Goal: Task Accomplishment & Management: Manage account settings

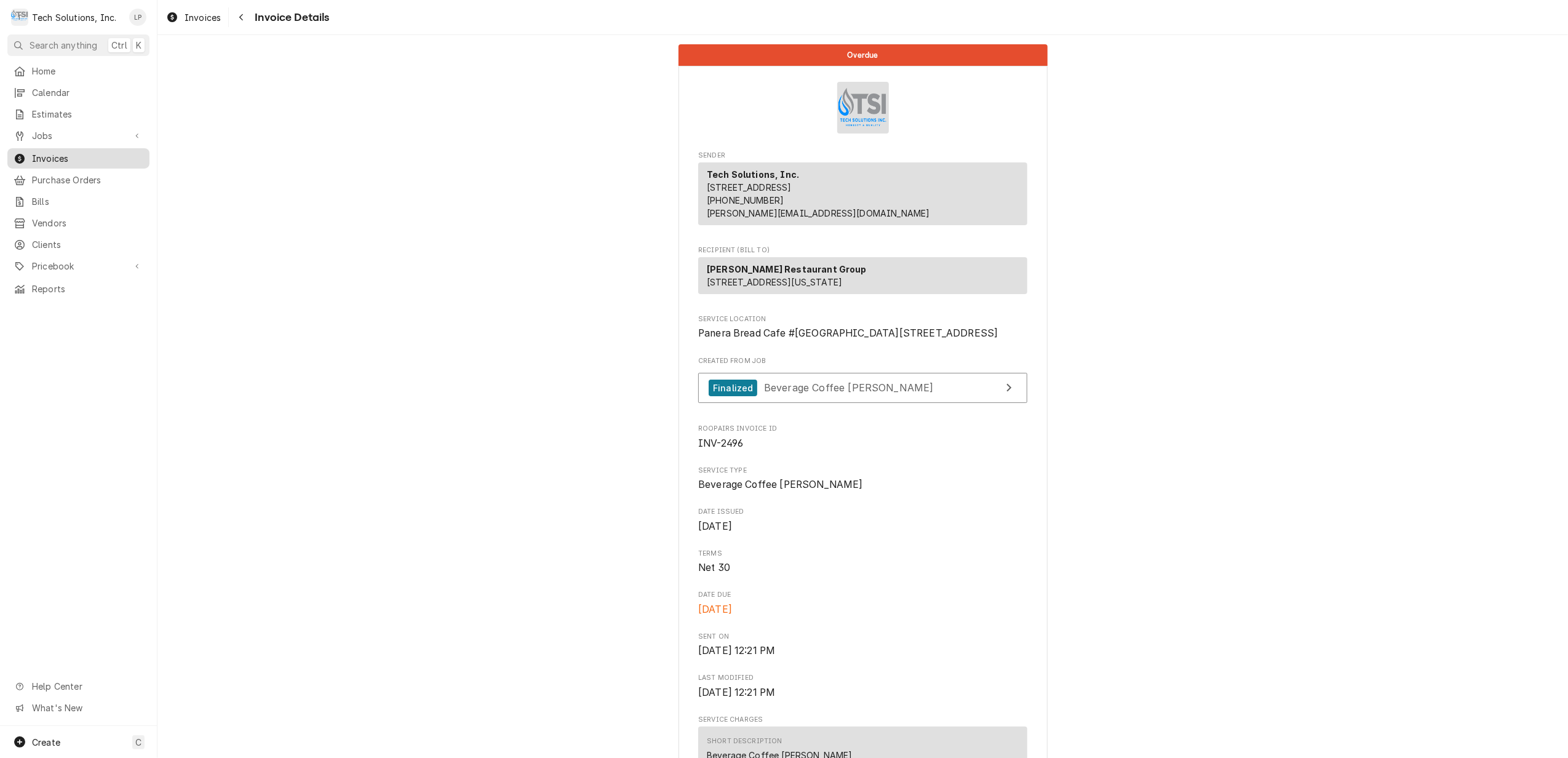
scroll to position [1312, 0]
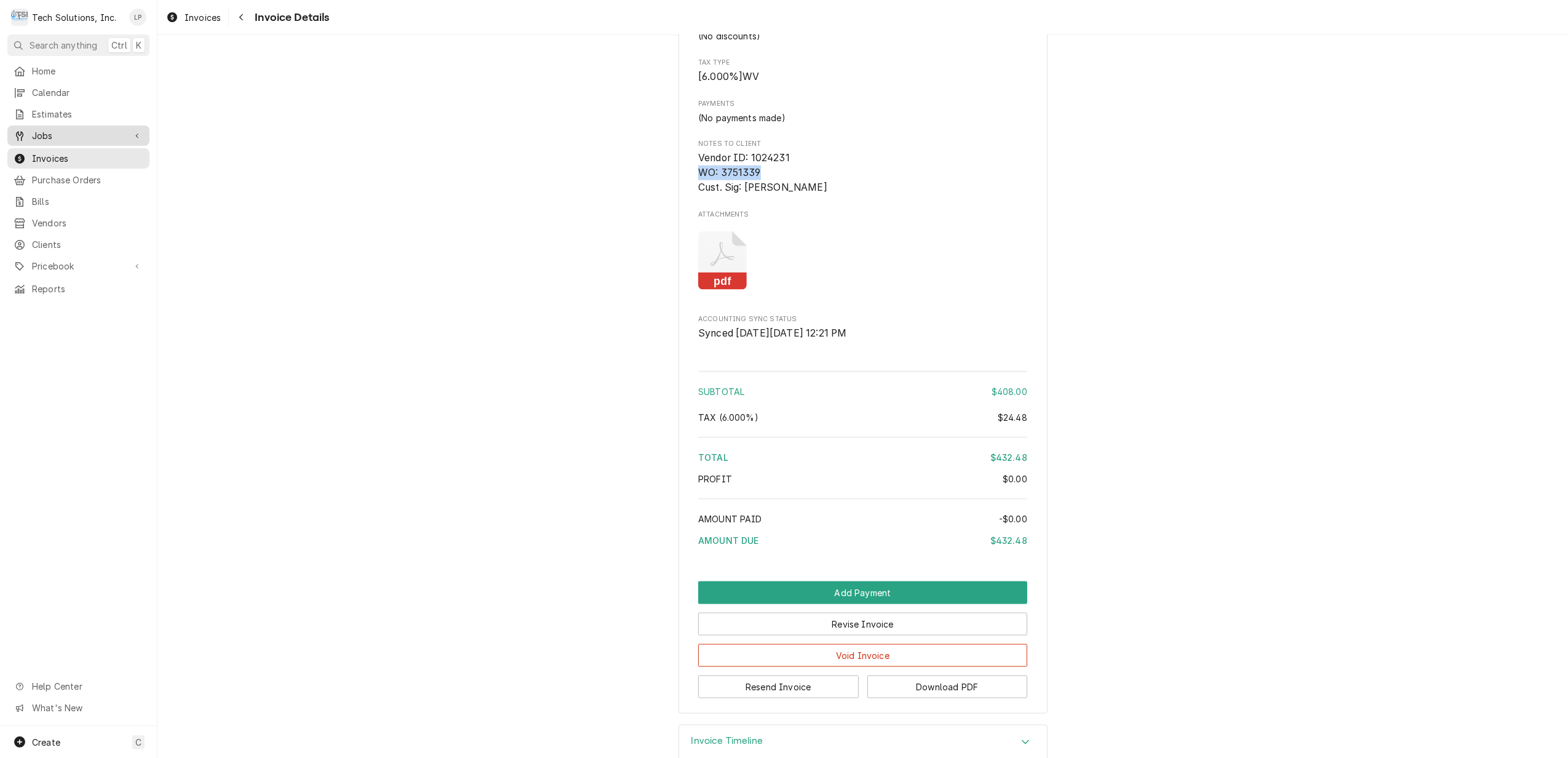
click at [41, 130] on span "Jobs" at bounding box center [78, 135] width 93 height 13
click at [42, 154] on span "Jobs" at bounding box center [87, 157] width 111 height 13
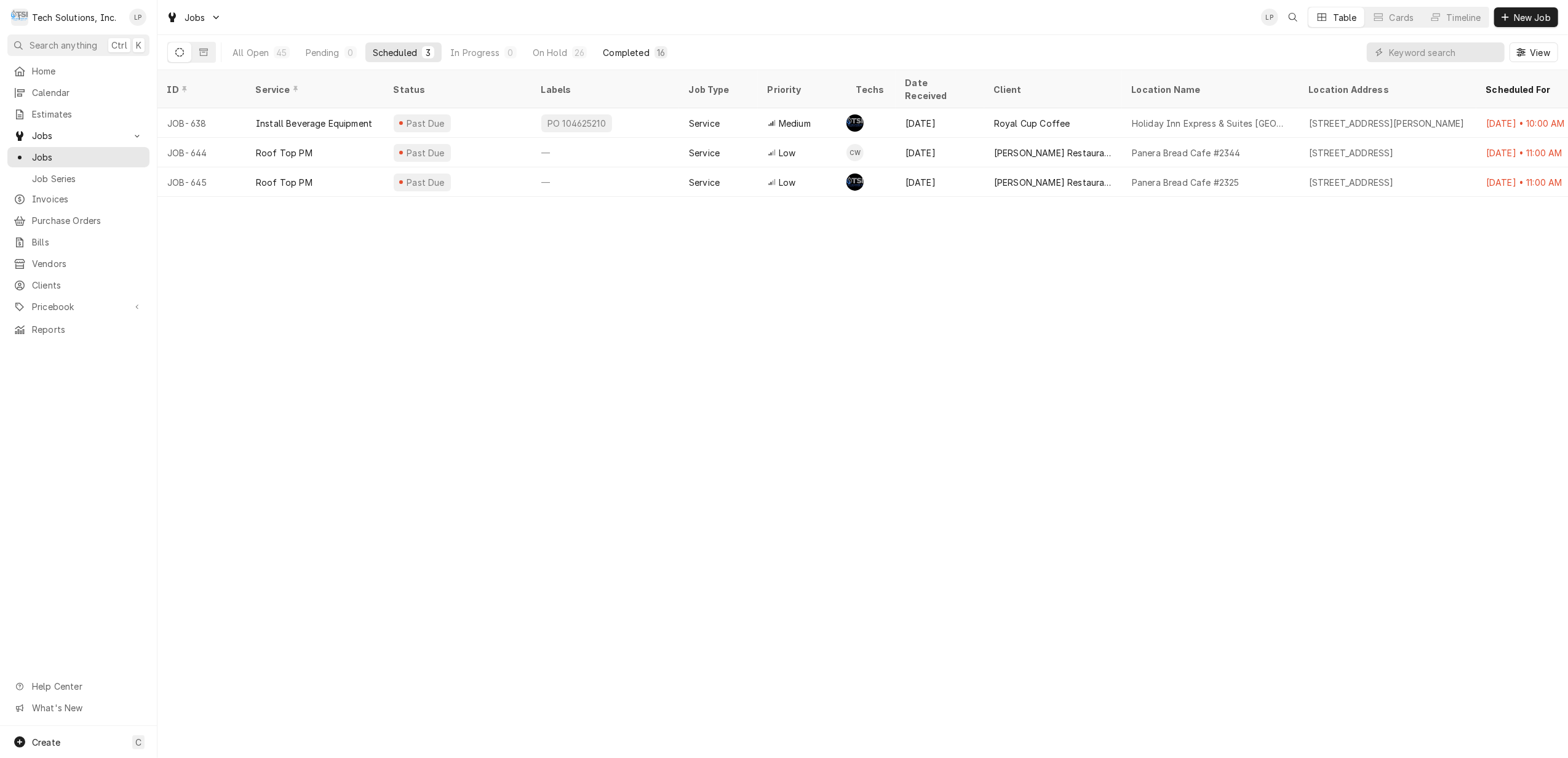
click at [625, 55] on div "Completed" at bounding box center [626, 52] width 46 height 13
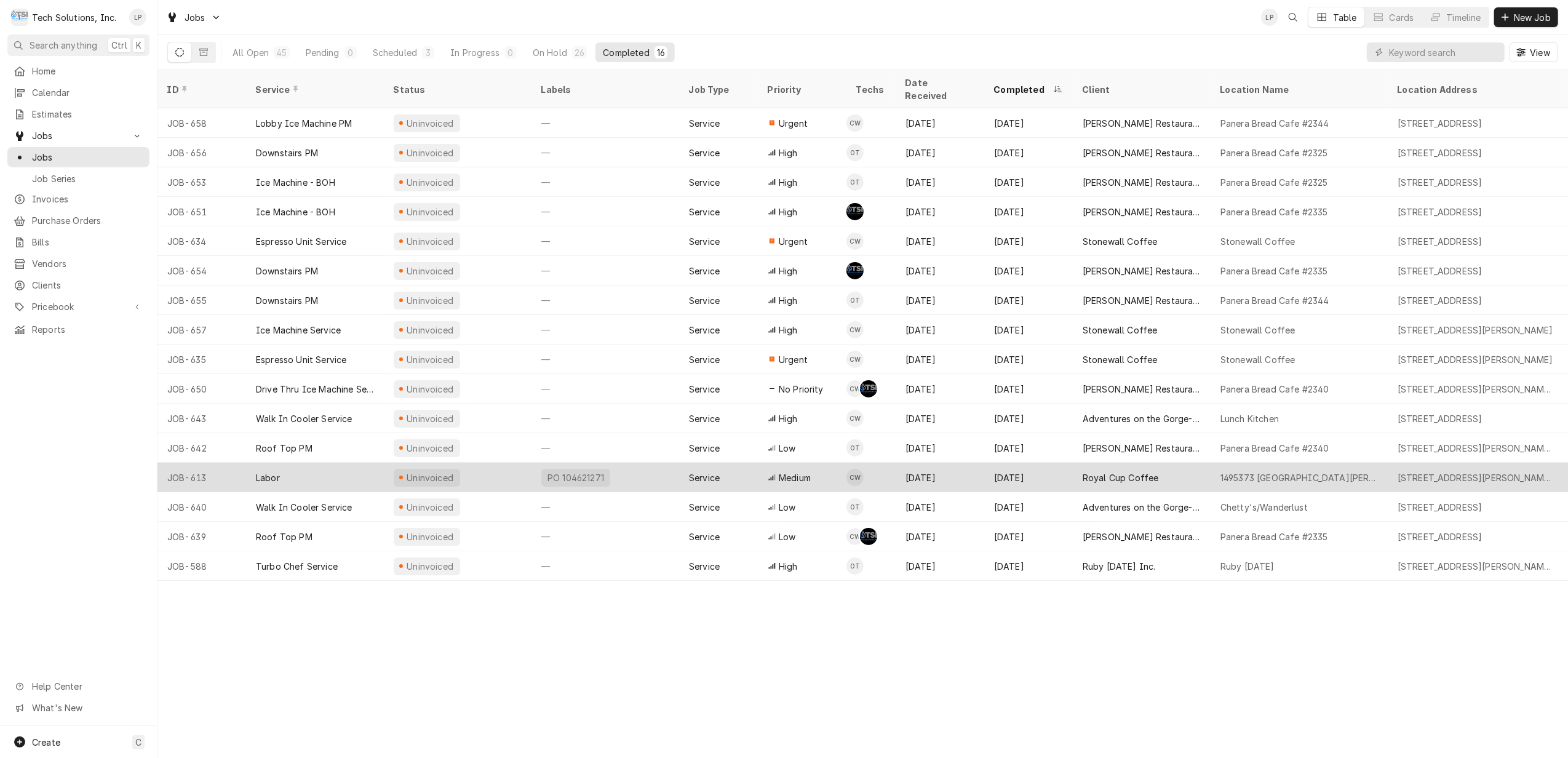
click at [1062, 463] on div "Aug 29" at bounding box center [1028, 478] width 88 height 30
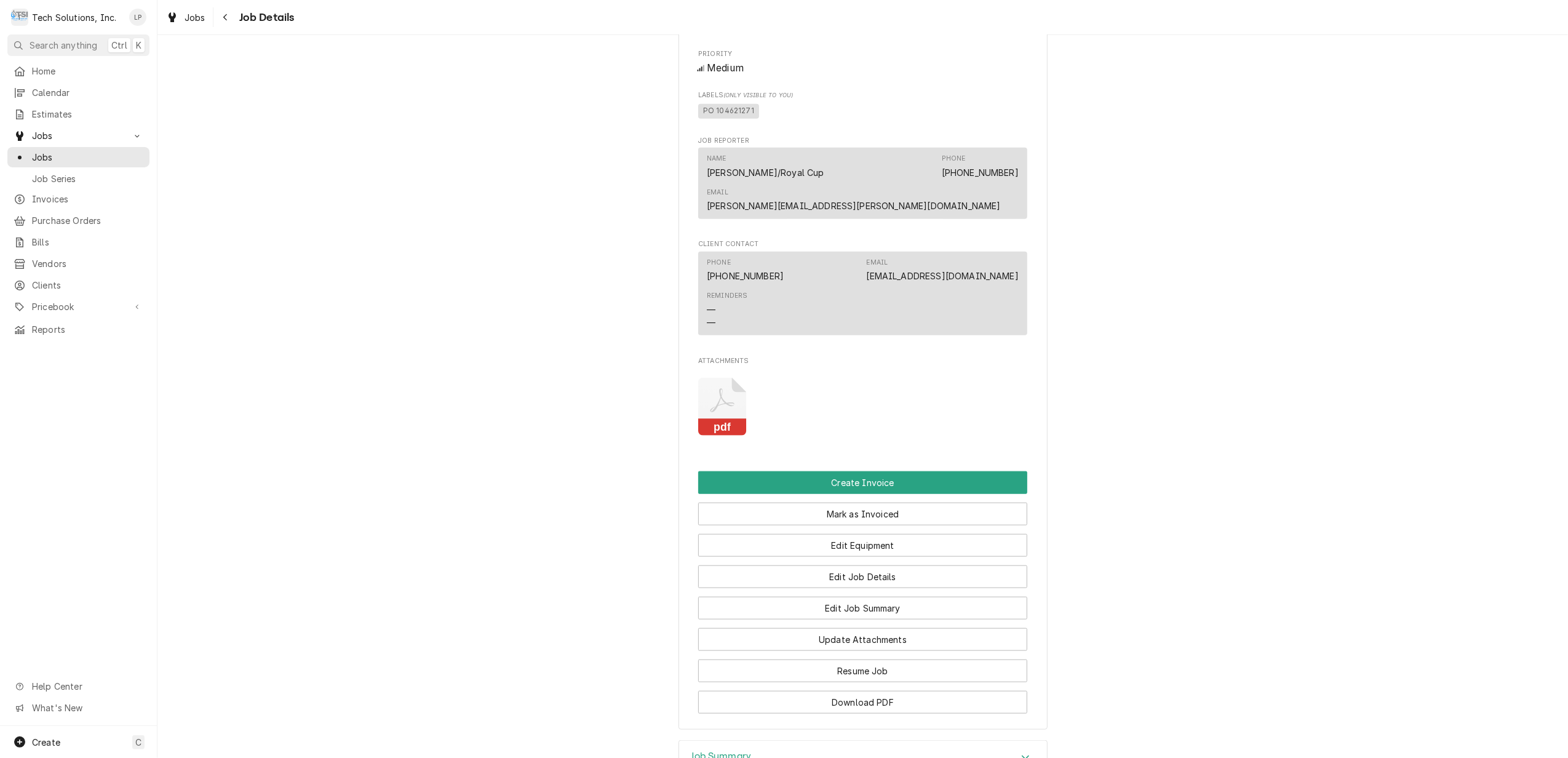
scroll to position [1066, 0]
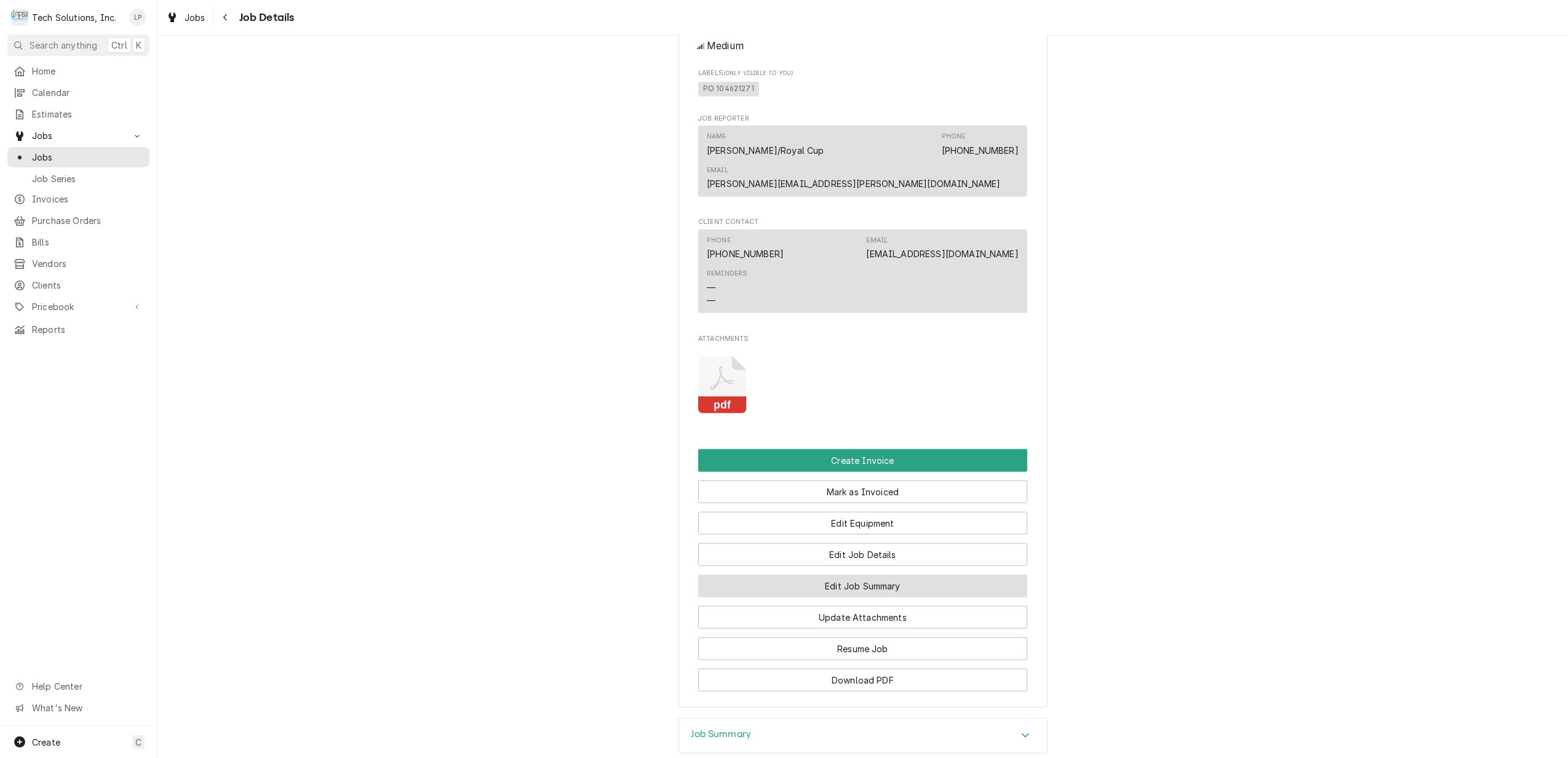
click at [942, 574] on button "Edit Job Summary" at bounding box center [862, 586] width 329 height 23
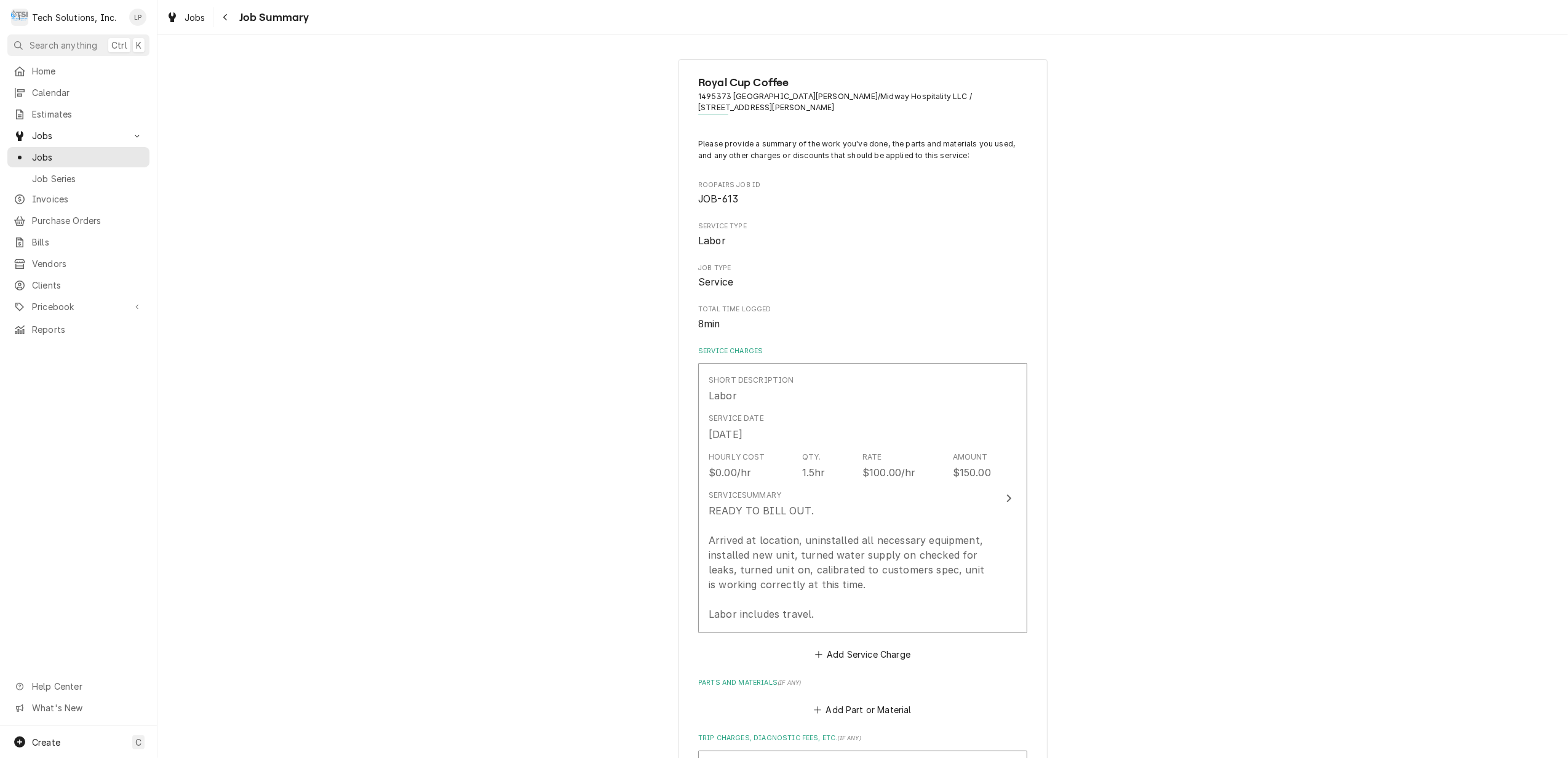
type textarea "x"
click at [592, 310] on div "Royal Cup Coffee 1495373 Fairfield Inn Beckley/Midway Hospitality LLC / 248 Har…" at bounding box center [863, 651] width 1411 height 1207
click at [51, 155] on span "Jobs" at bounding box center [87, 157] width 111 height 13
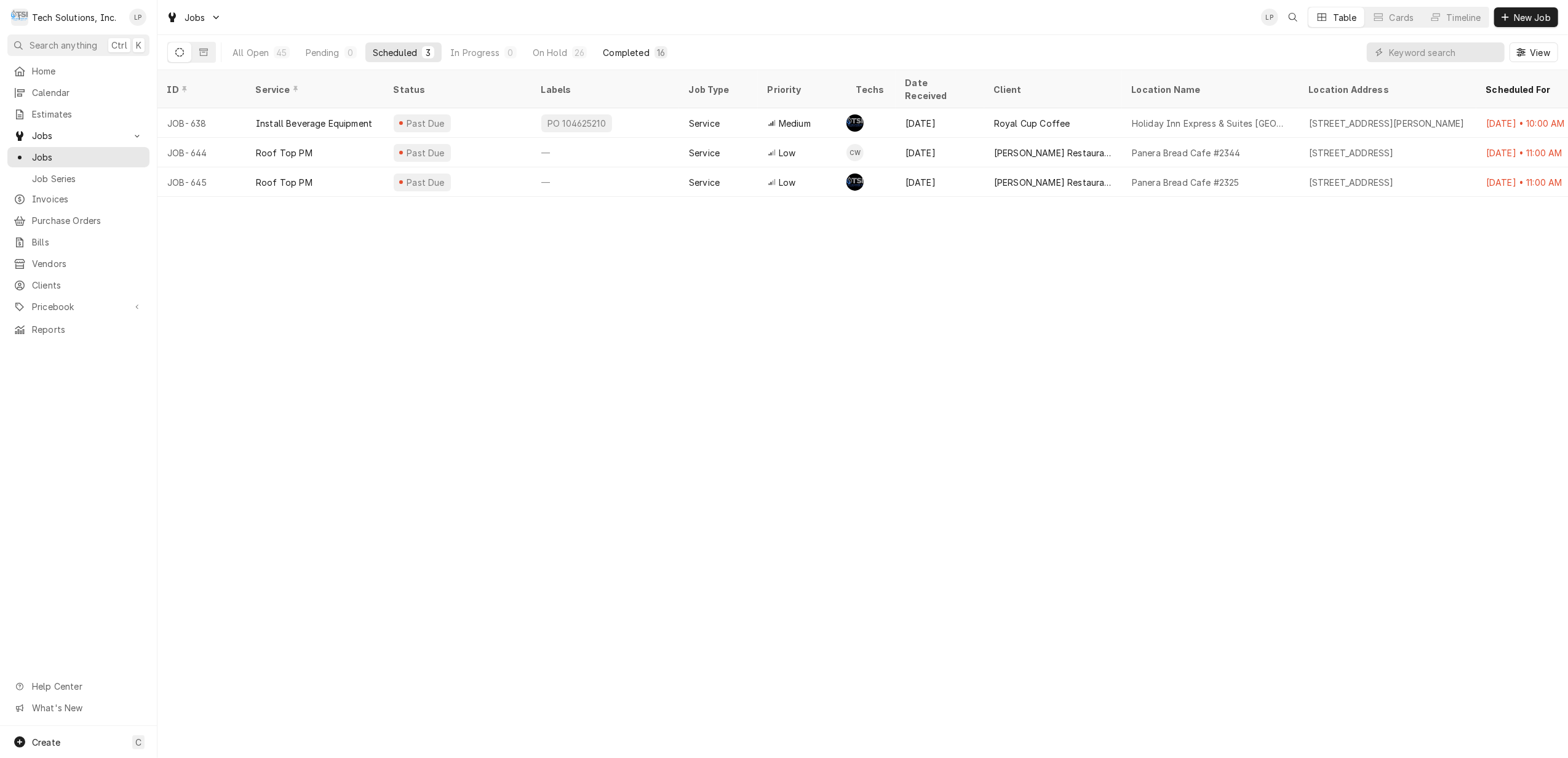
click at [636, 51] on div "Completed" at bounding box center [626, 52] width 46 height 13
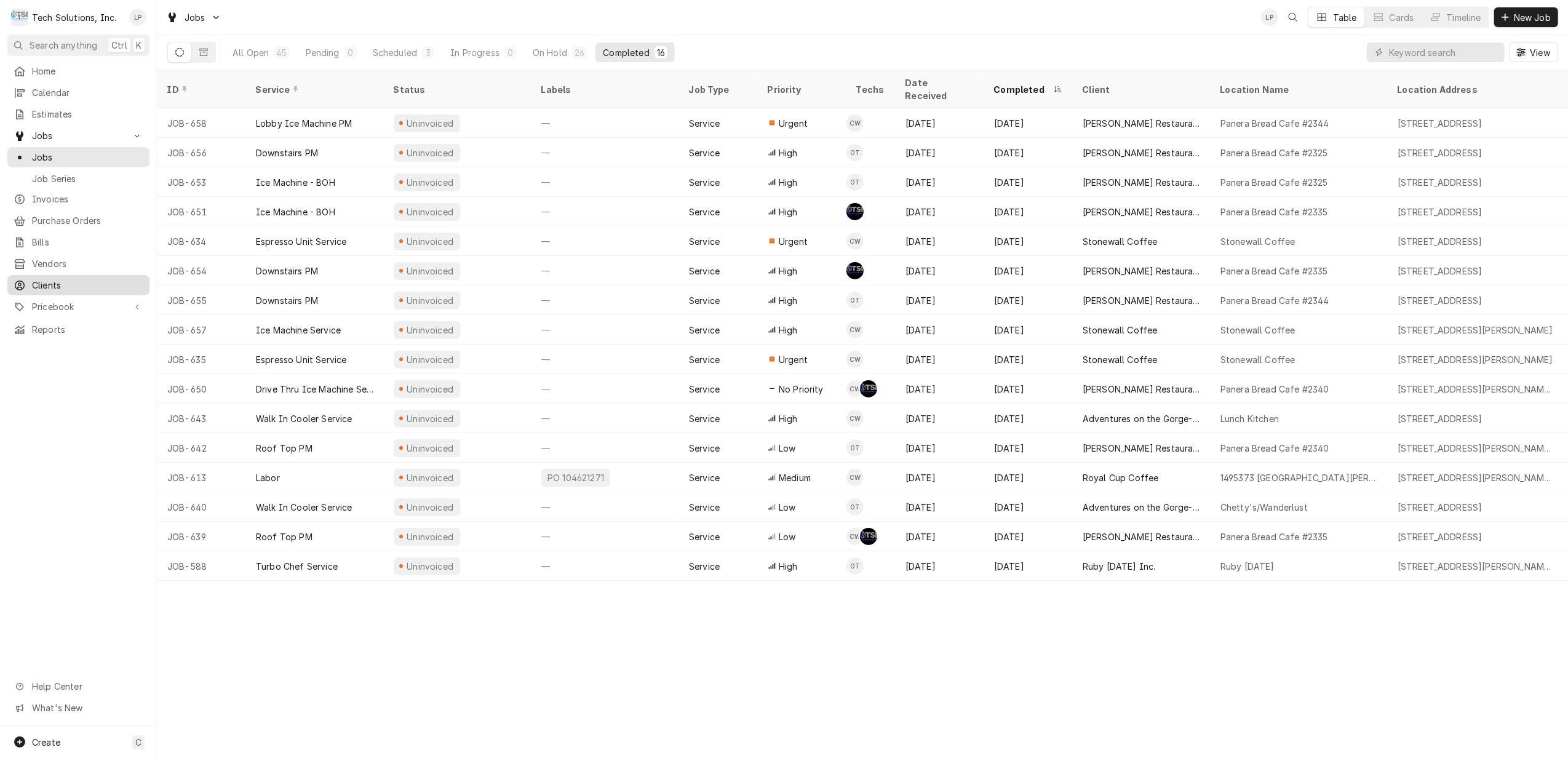
click at [45, 281] on span "Clients" at bounding box center [87, 284] width 111 height 13
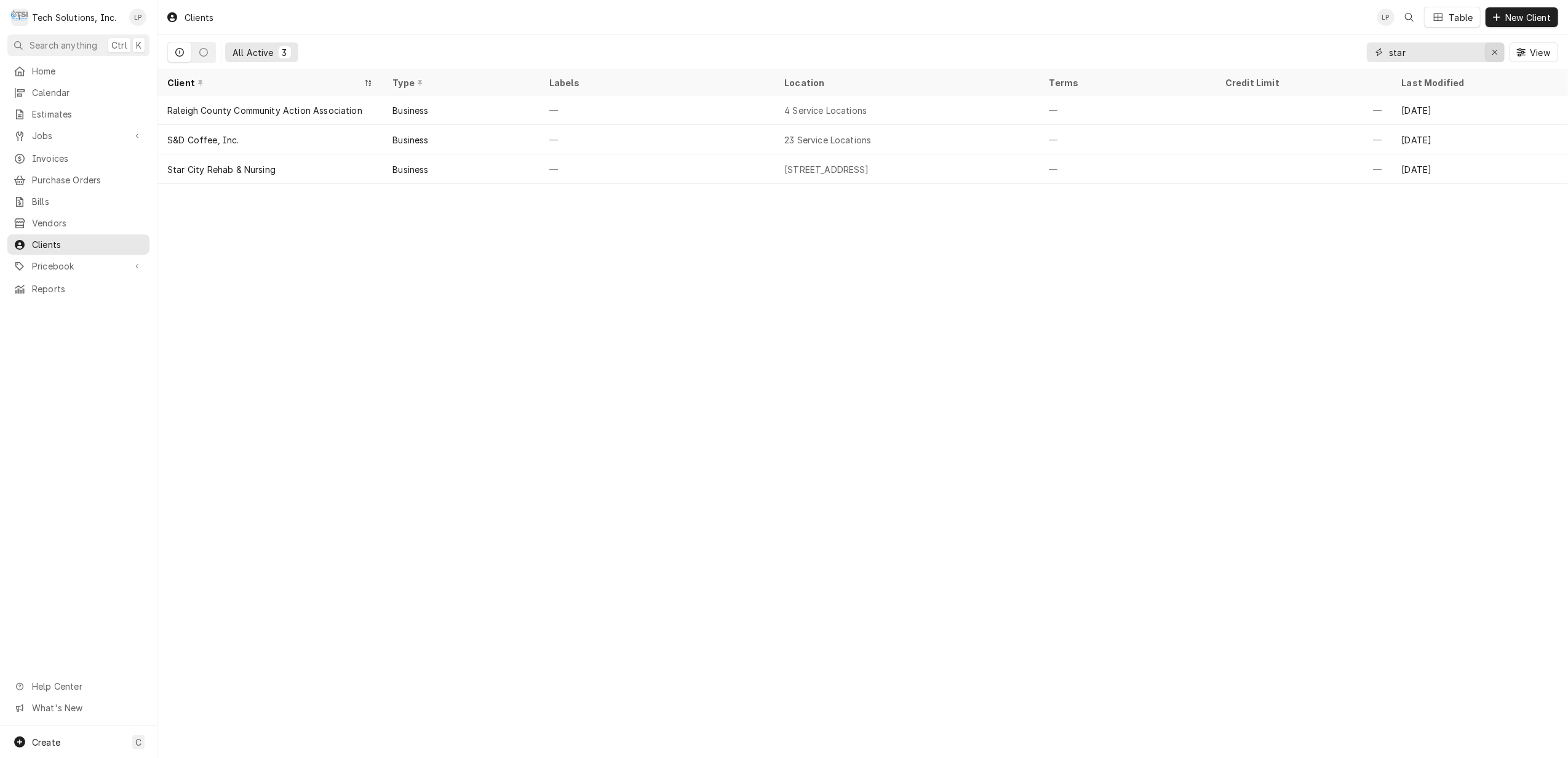
click at [1485, 52] on button "Erase input" at bounding box center [1494, 52] width 20 height 20
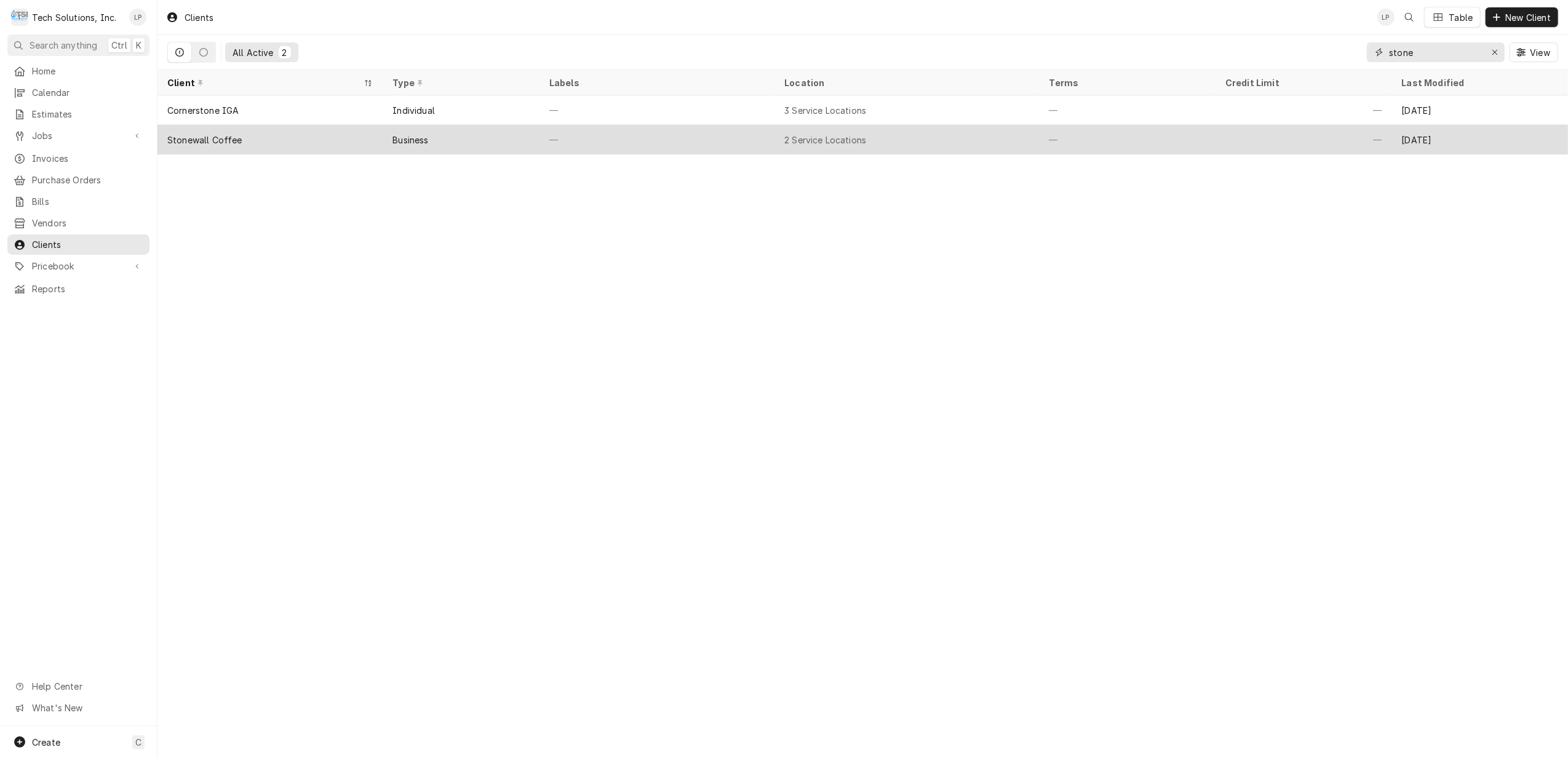
type input "stone"
click at [715, 146] on div "—" at bounding box center [657, 140] width 235 height 30
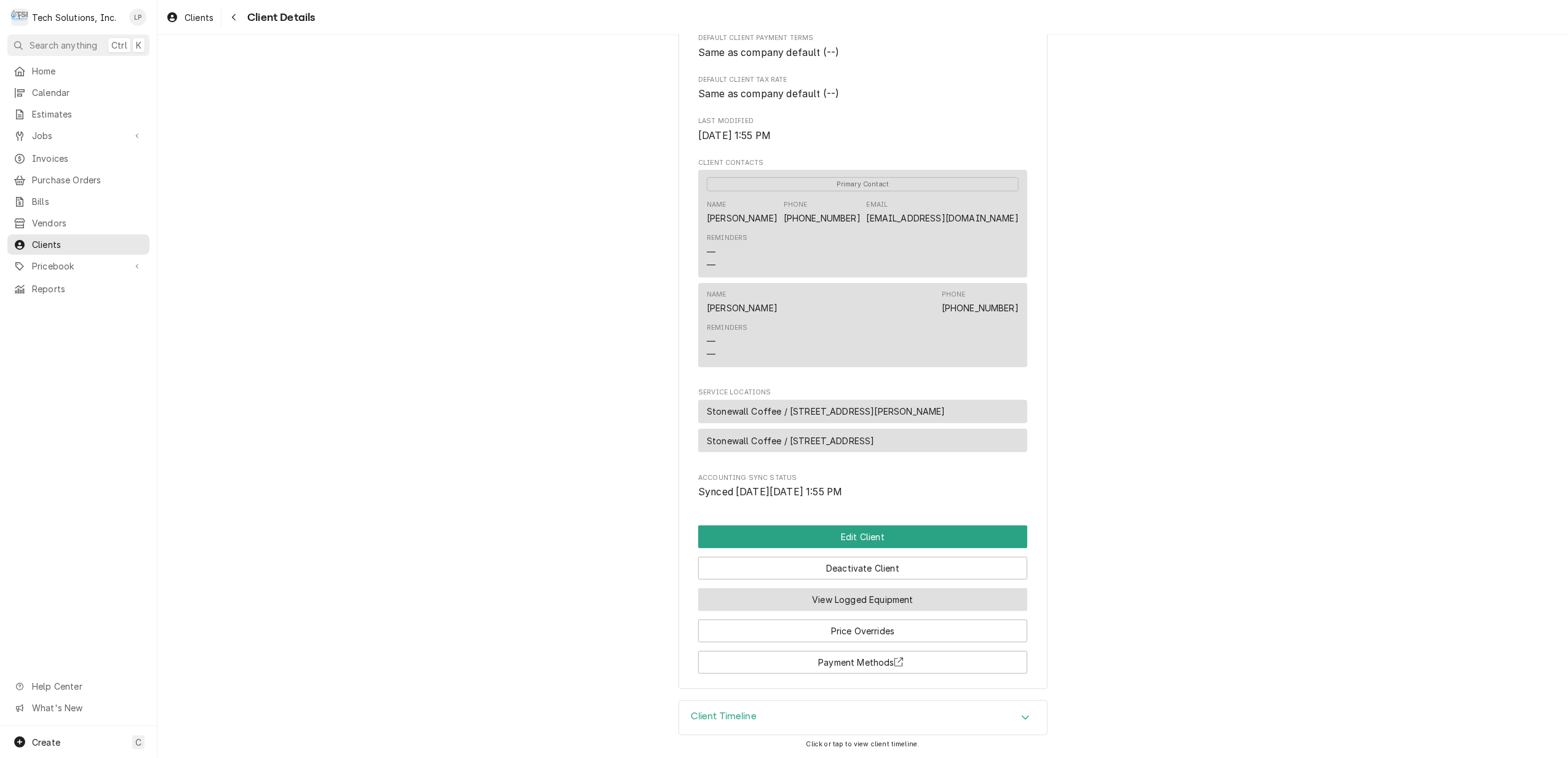
scroll to position [338, 0]
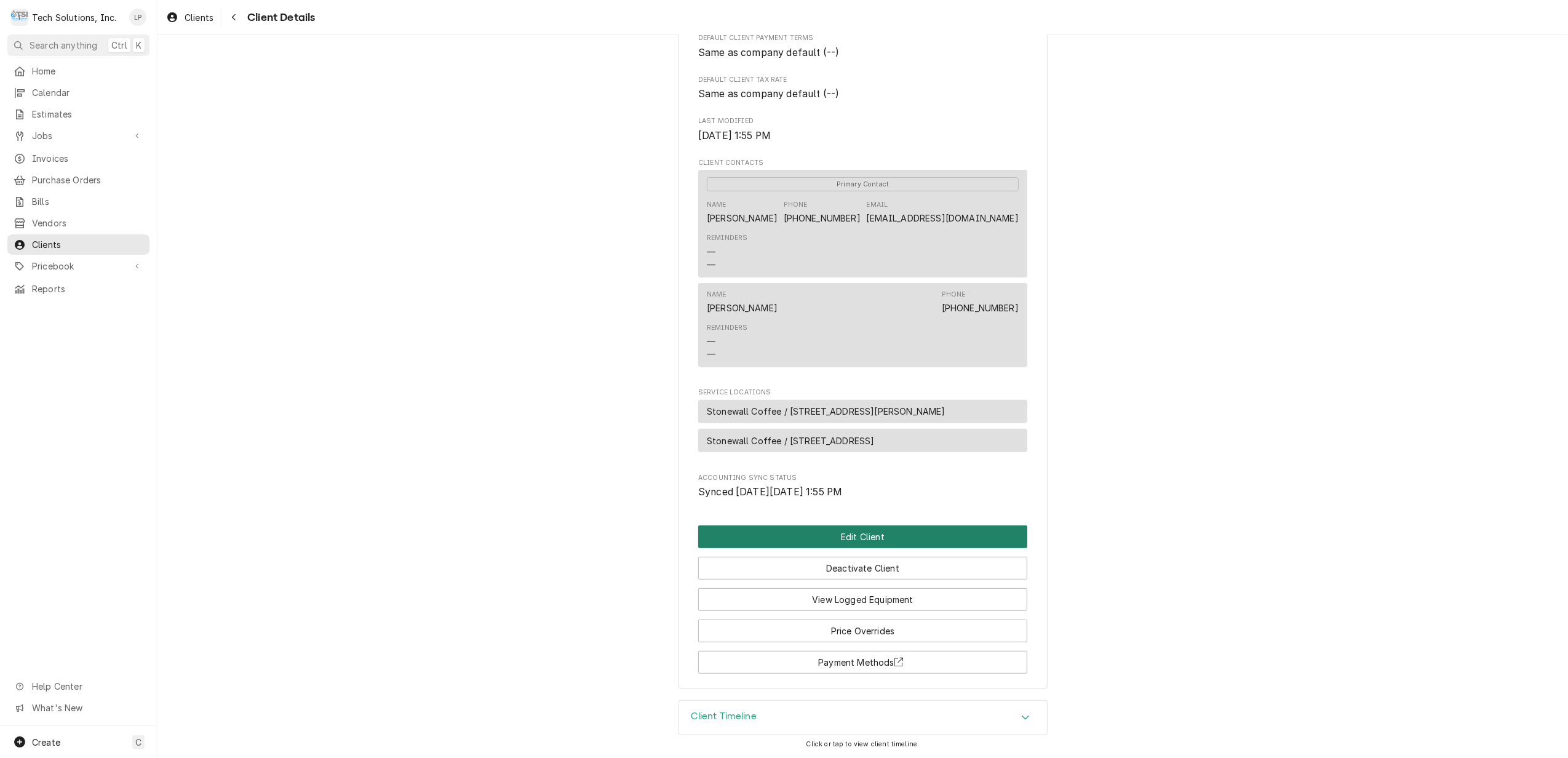
click at [870, 534] on button "Edit Client" at bounding box center [862, 537] width 329 height 23
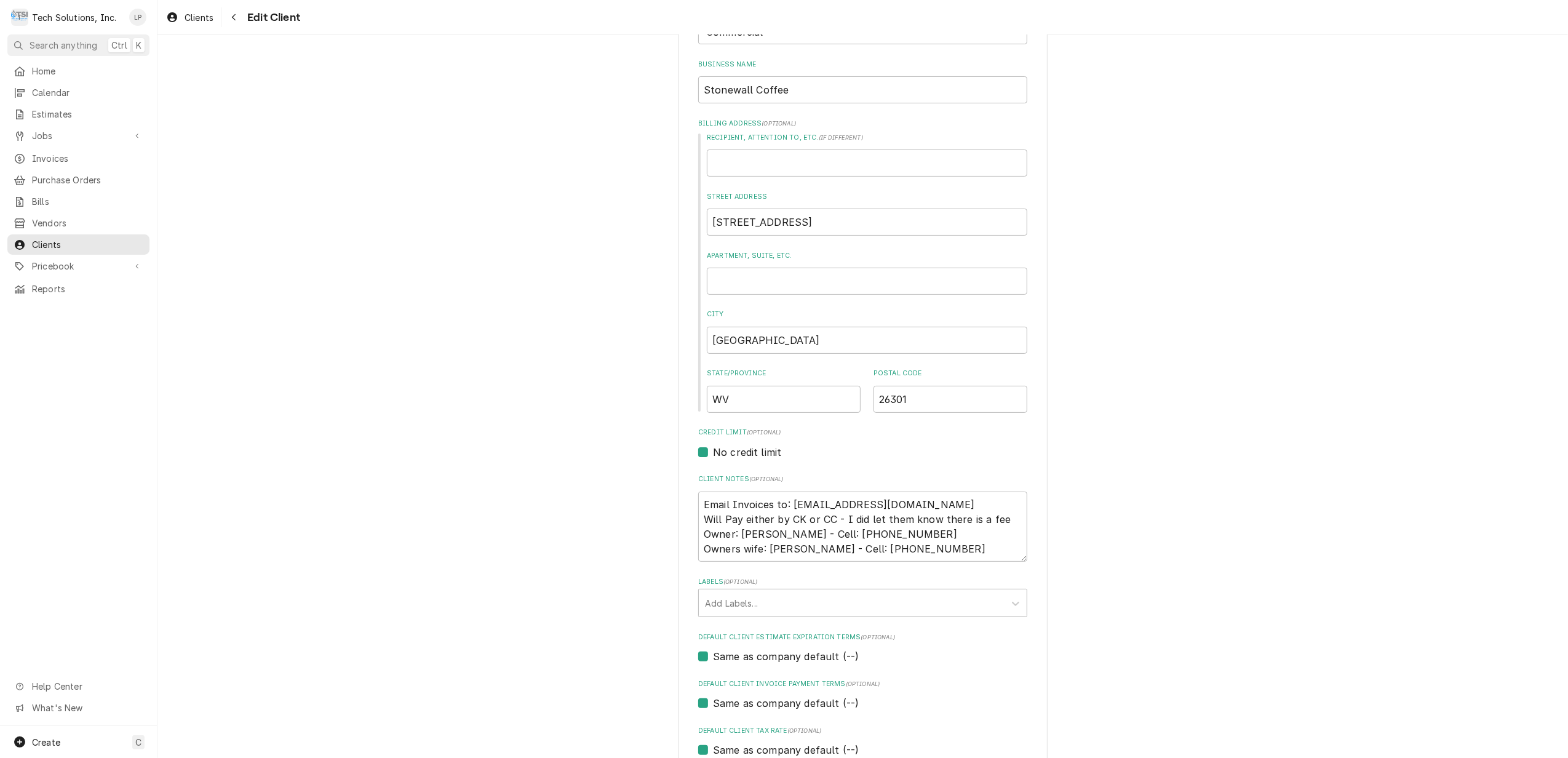
scroll to position [163, 0]
click at [774, 602] on div "Labels" at bounding box center [851, 599] width 293 height 22
type input "Net 15"
click at [778, 623] on div "Create "Net 15"" at bounding box center [862, 626] width 328 height 19
type textarea "x"
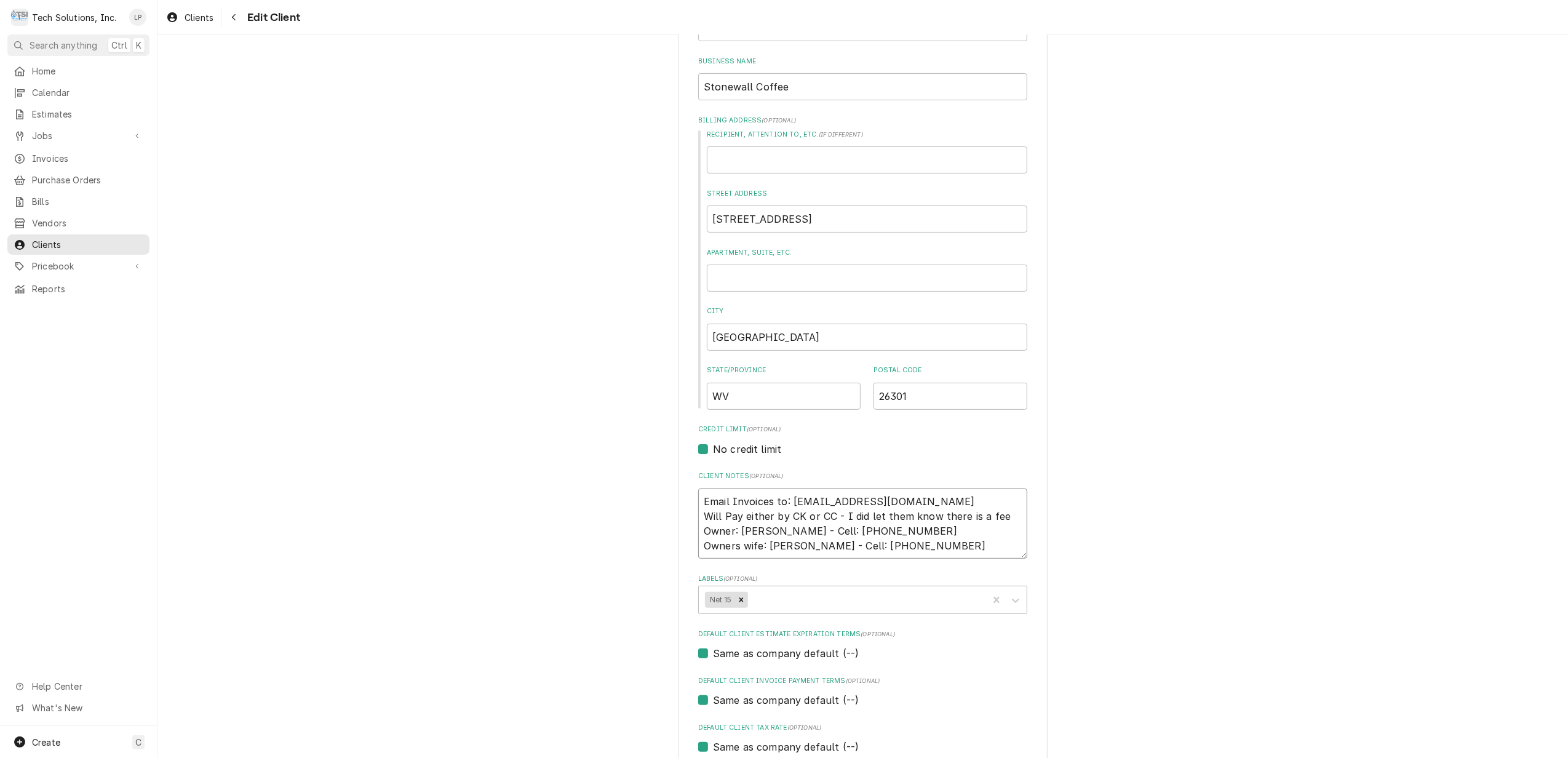
click at [698, 498] on textarea "Email Invoices to: Kevinzakariasen13@gmail.com Will Pay either by CK or CC - I …" at bounding box center [862, 524] width 329 height 71
type textarea "x"
type textarea "Email Invoices to: Kevinzakariasen13@gmail.com Will Pay either by CK or CC - I …"
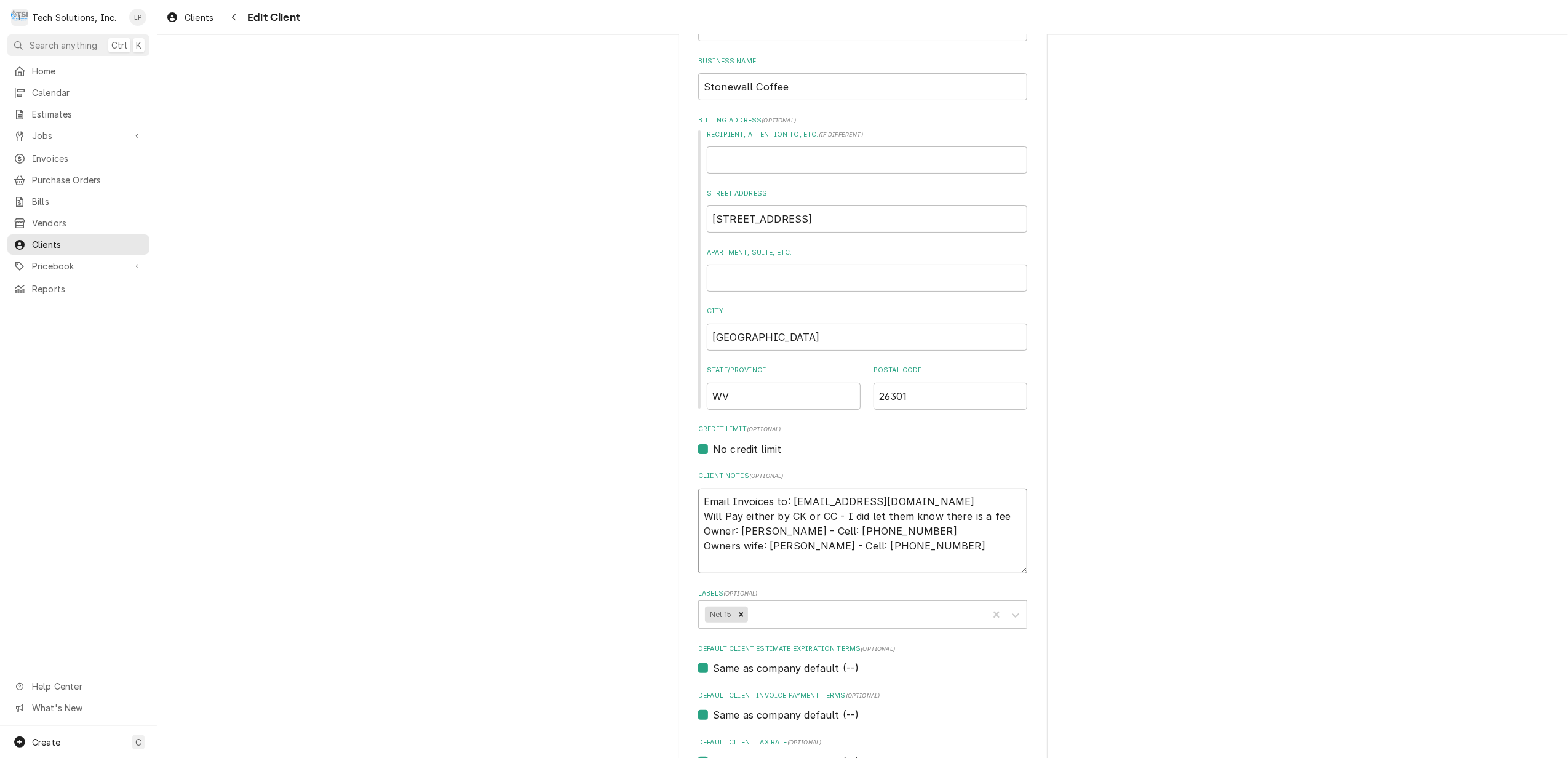
click at [698, 498] on textarea "Email Invoices to: Kevinzakariasen13@gmail.com Will Pay either by CK or CC - I …" at bounding box center [862, 531] width 329 height 86
type textarea "x"
type textarea "N Email Invoices to: Kevinzakariasen13@gmail.com Will Pay either by CK or CC - …"
type textarea "x"
type textarea "Ne Email Invoices to: Kevinzakariasen13@gmail.com Will Pay either by CK or CC -…"
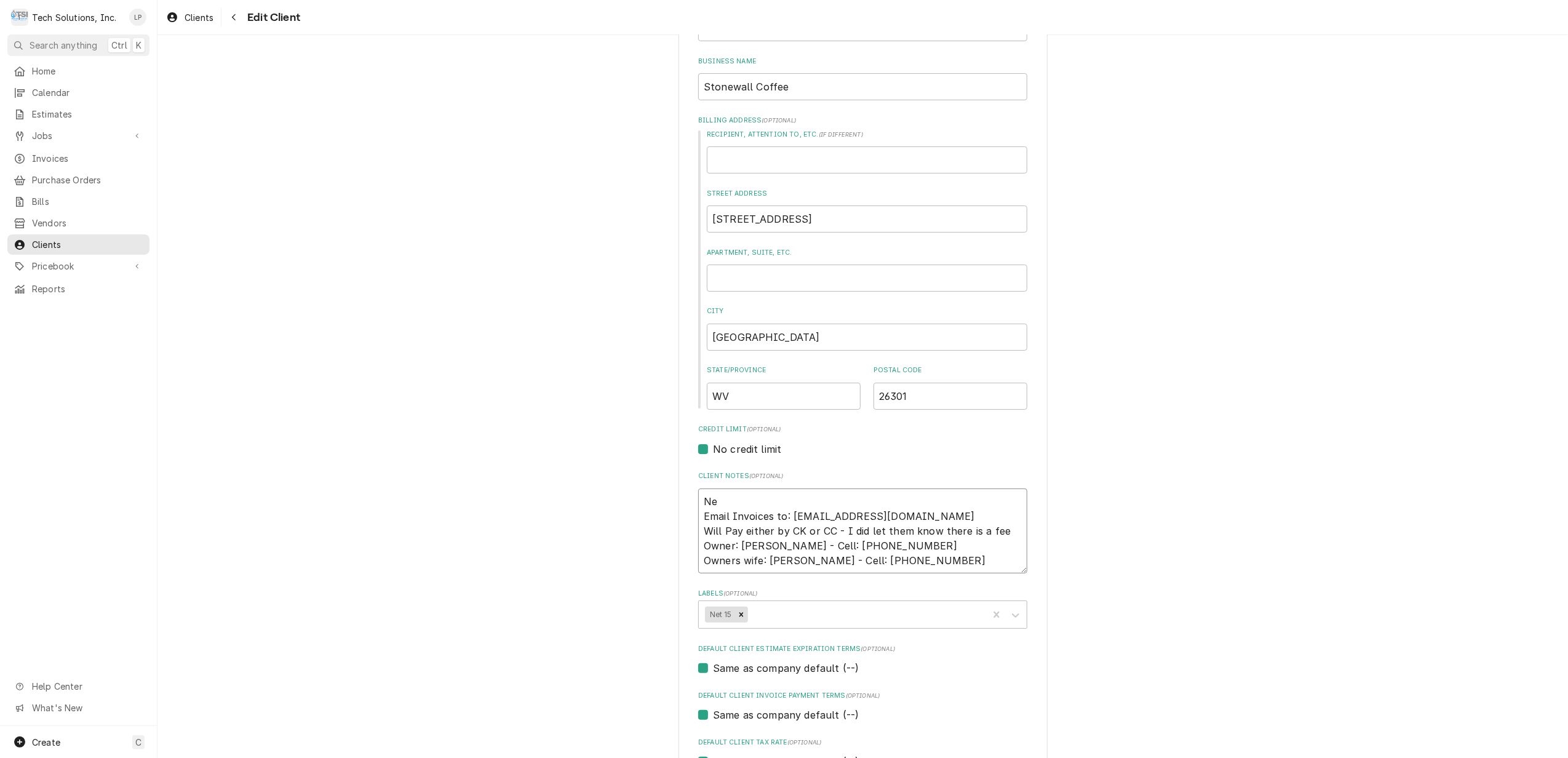
type textarea "x"
type textarea "Net Email Invoices to: Kevinzakariasen13@gmail.com Will Pay either by CK or CC …"
type textarea "x"
type textarea "Net Email Invoices to: Kevinzakariasen13@gmail.com Will Pay either by CK or CC …"
type textarea "x"
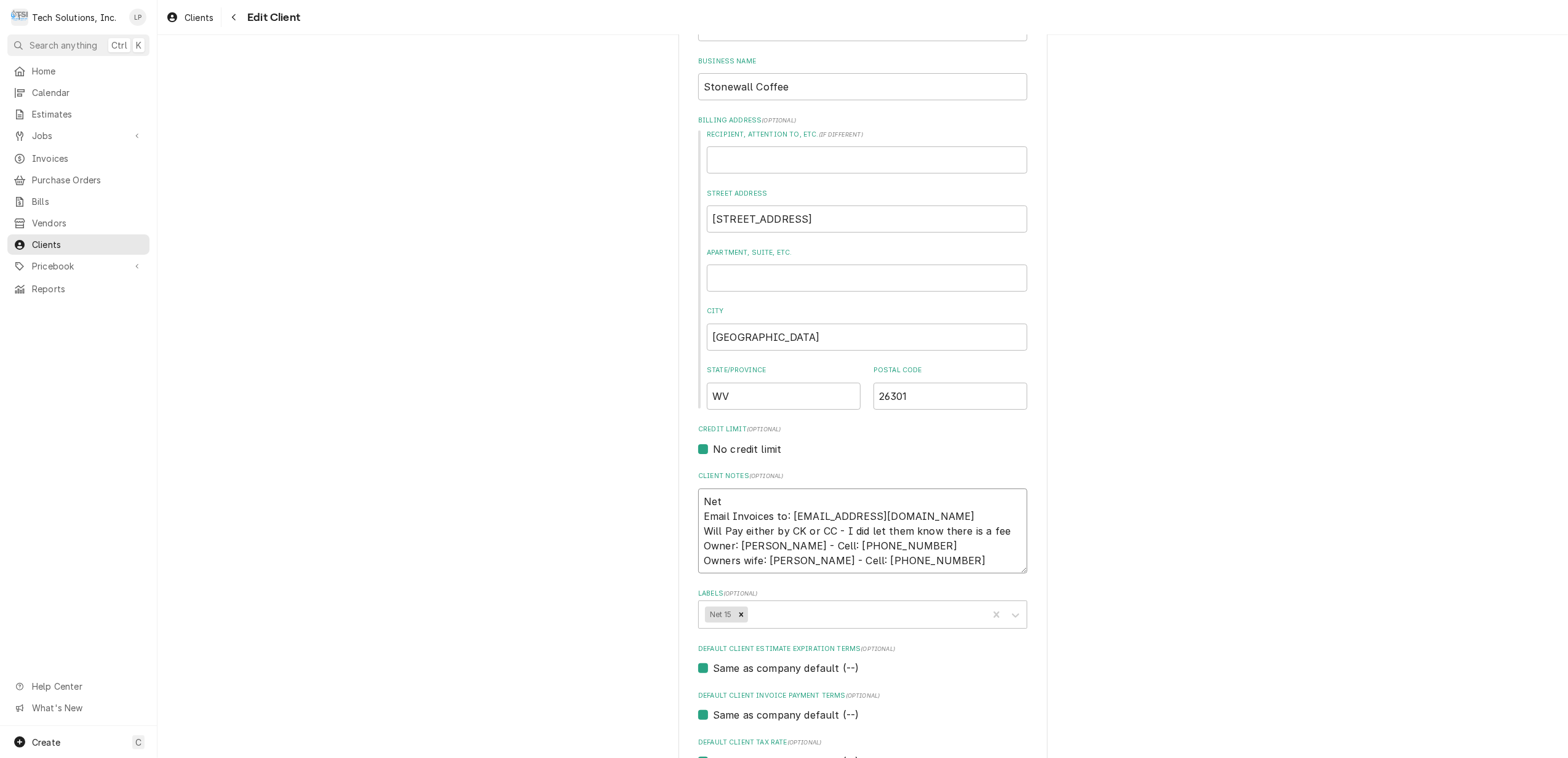
type textarea "Net 1 Email Invoices to: Kevinzakariasen13@gmail.com Will Pay either by CK or C…"
type textarea "x"
type textarea "Net 15 Email Invoices to: Kevinzakariasen13@gmail.com Will Pay either by CK or …"
click at [1323, 549] on div "Please provide the following information about your client: Client Type Industr…" at bounding box center [863, 659] width 1411 height 1550
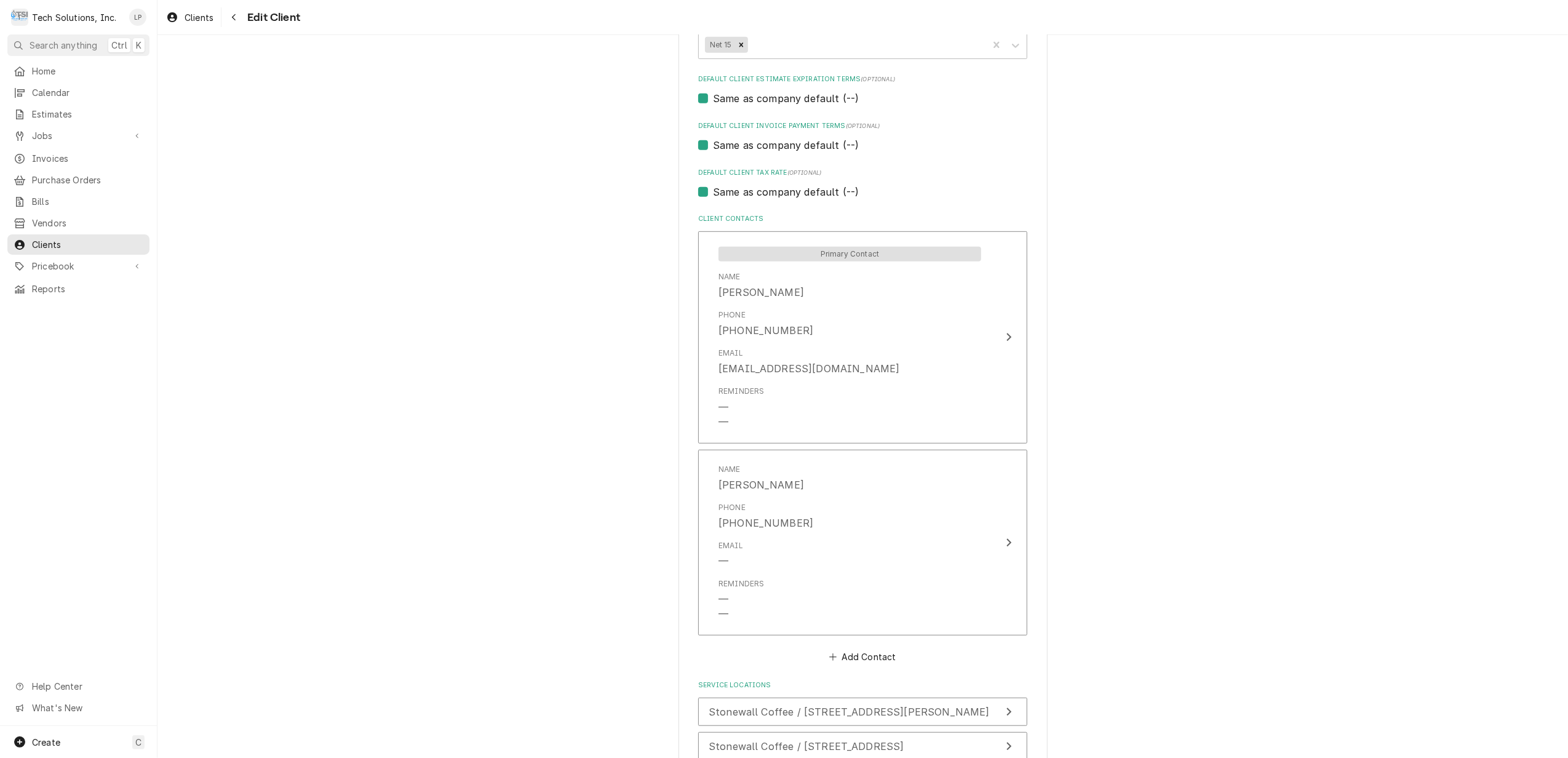
scroll to position [842, 0]
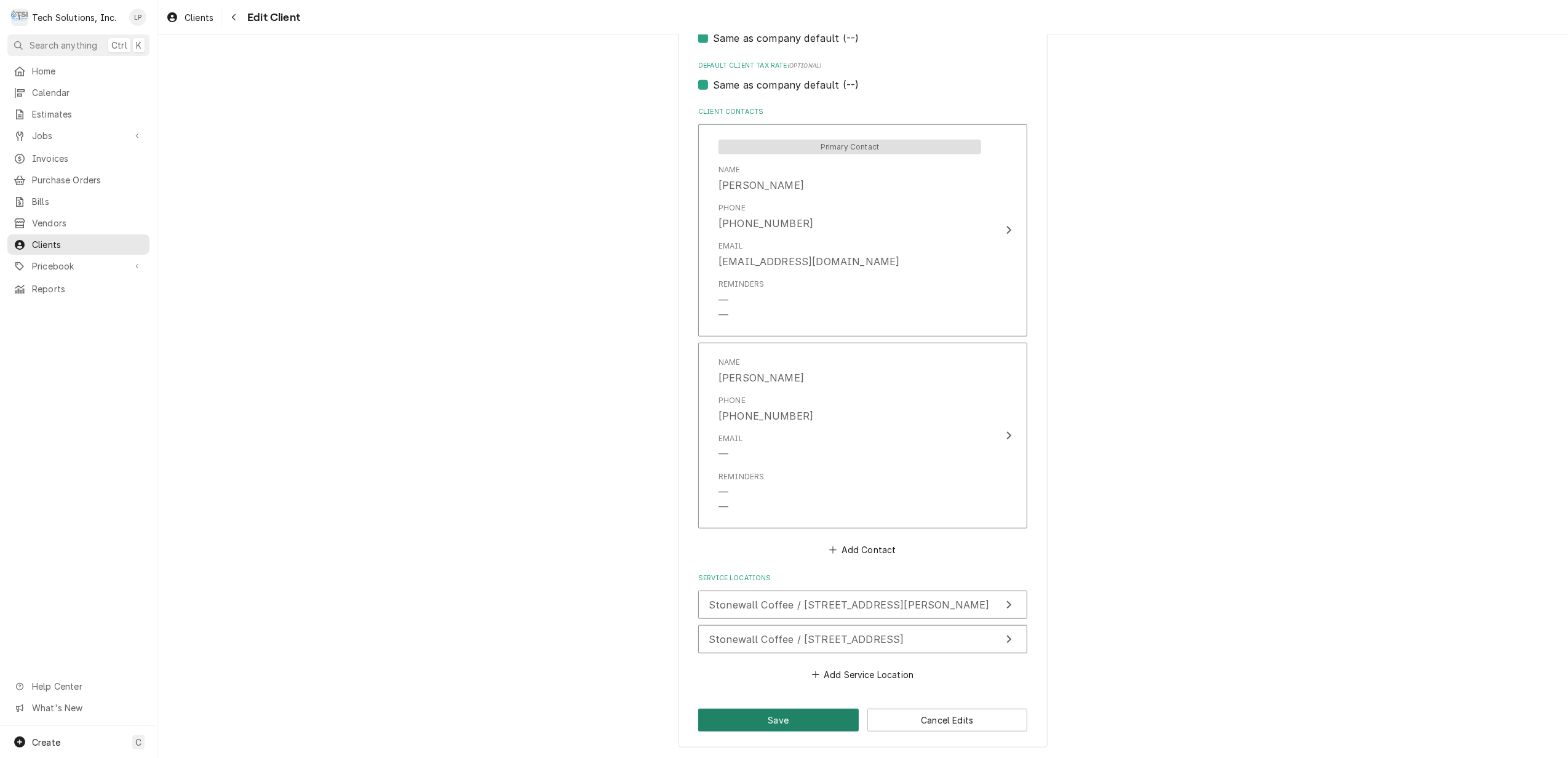
click at [808, 716] on button "Save" at bounding box center [778, 720] width 161 height 23
type textarea "x"
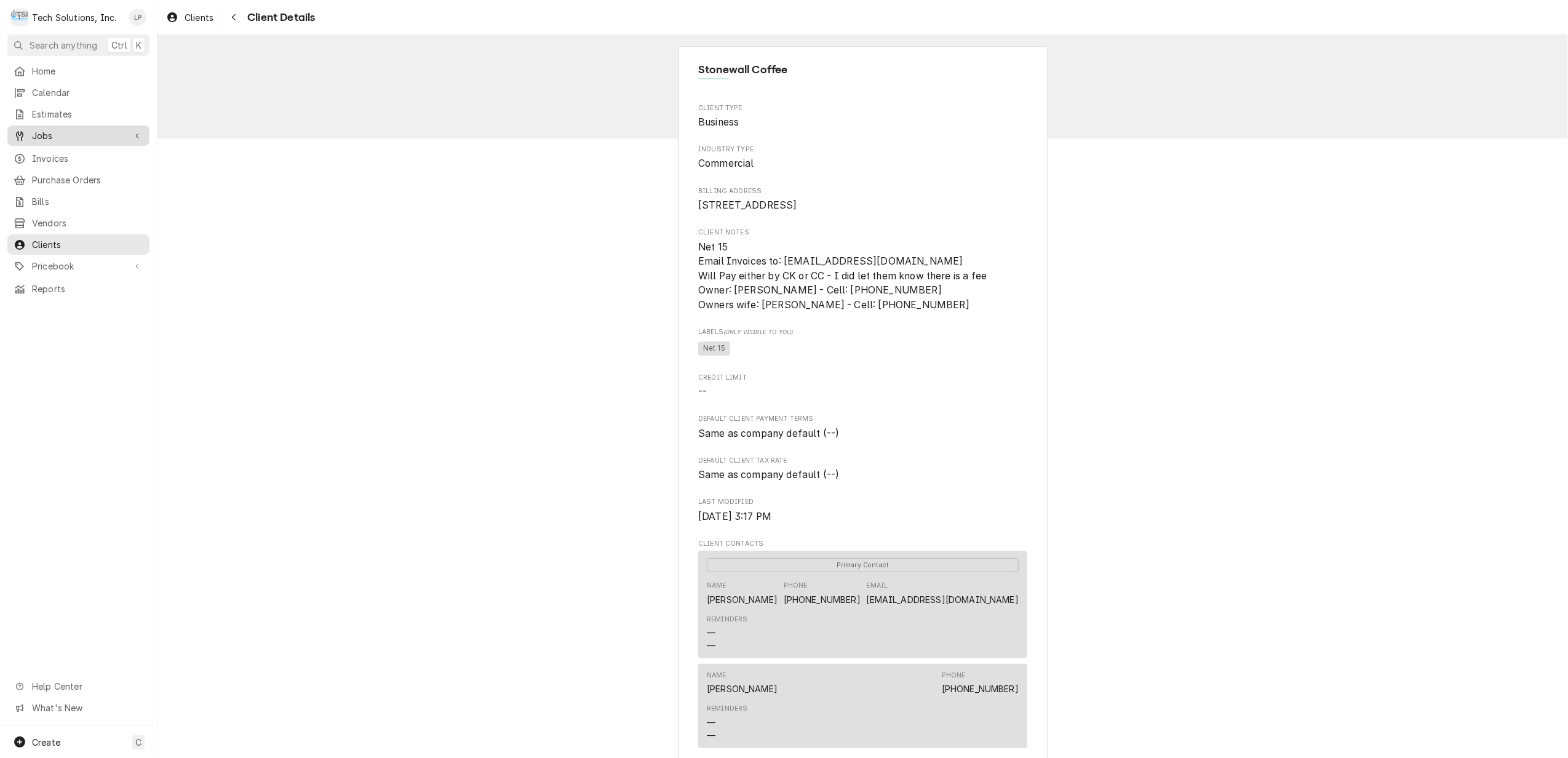
click at [31, 129] on div "Jobs" at bounding box center [69, 135] width 111 height 13
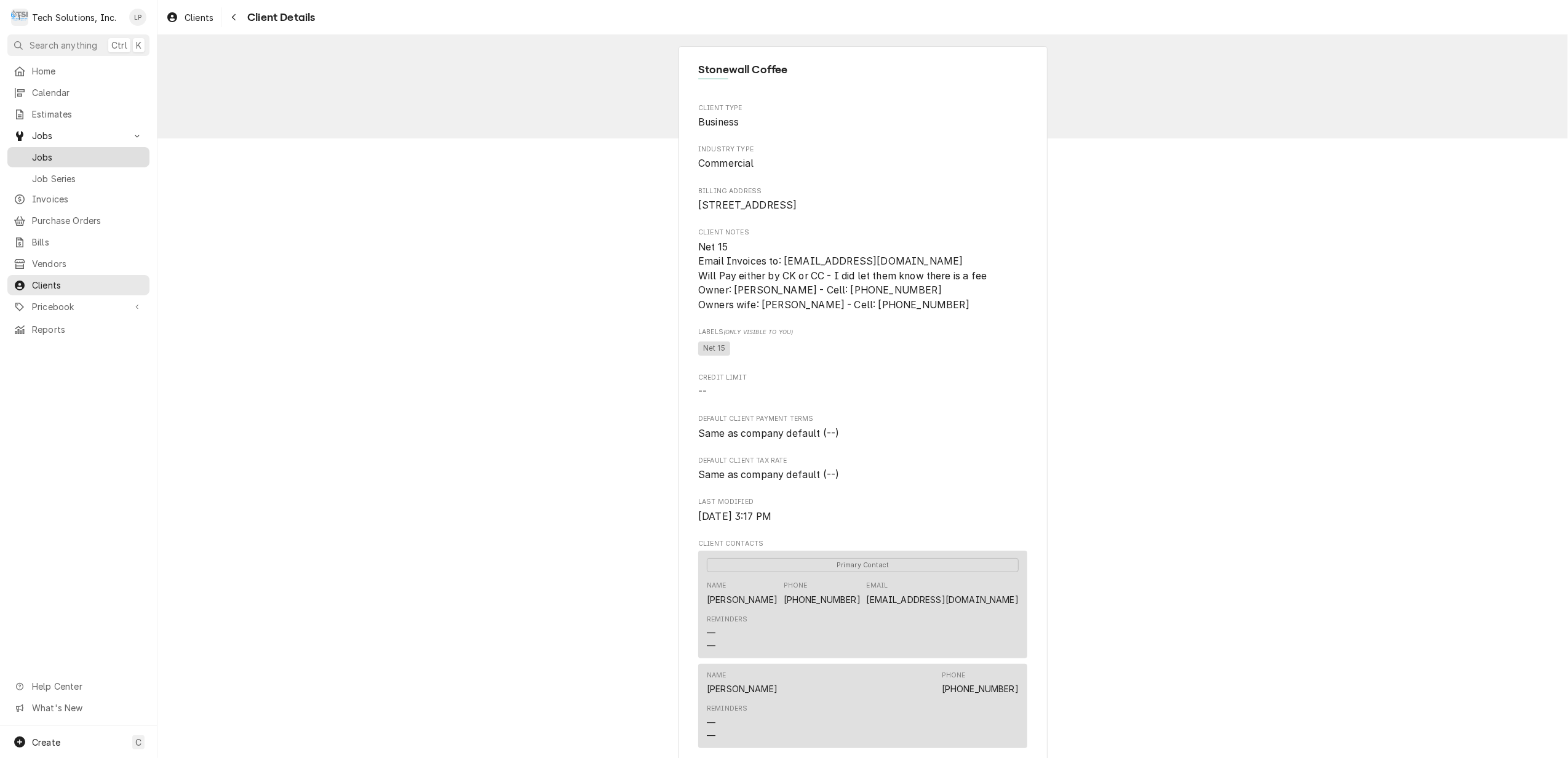
click at [43, 155] on span "Jobs" at bounding box center [87, 157] width 111 height 13
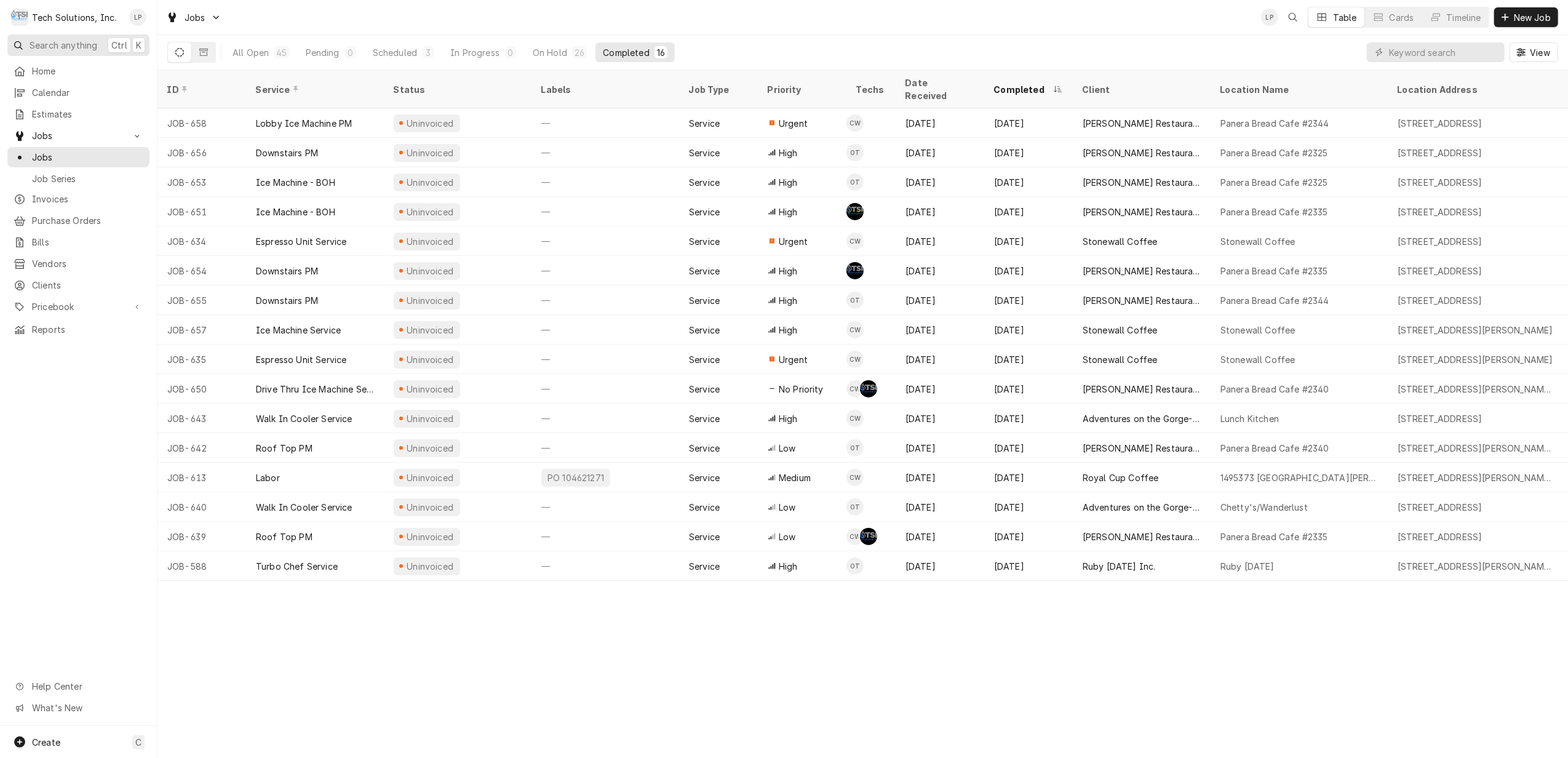
click at [62, 45] on span "Search anything" at bounding box center [64, 45] width 68 height 13
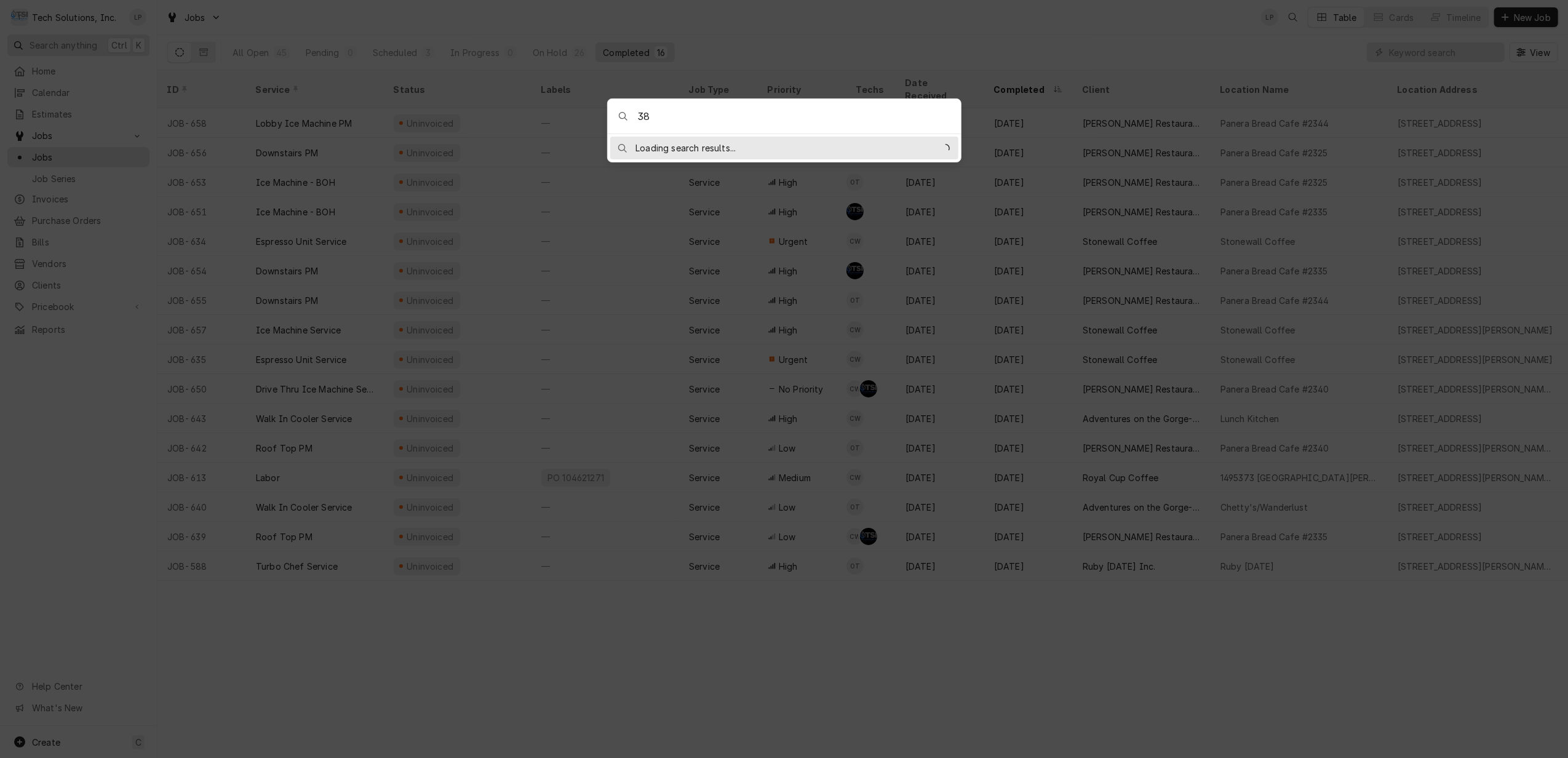
type input "3"
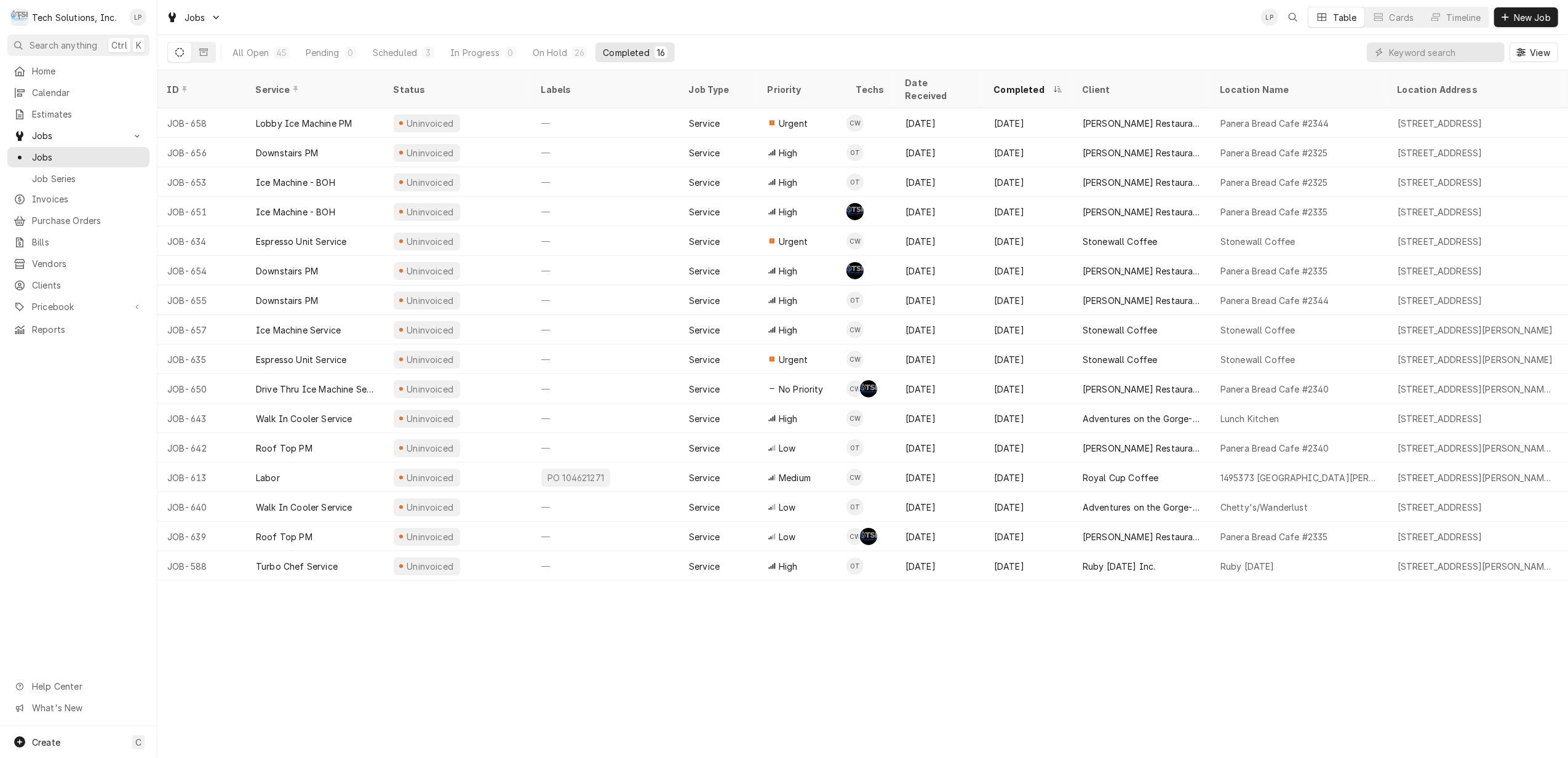
click at [914, 15] on body "T Tech Solutions, Inc. LP Search anything Ctrl K Home Calendar Estimates Jobs J…" at bounding box center [784, 379] width 1568 height 758
click at [1475, 52] on input "Dynamic Content Wrapper" at bounding box center [1444, 52] width 109 height 20
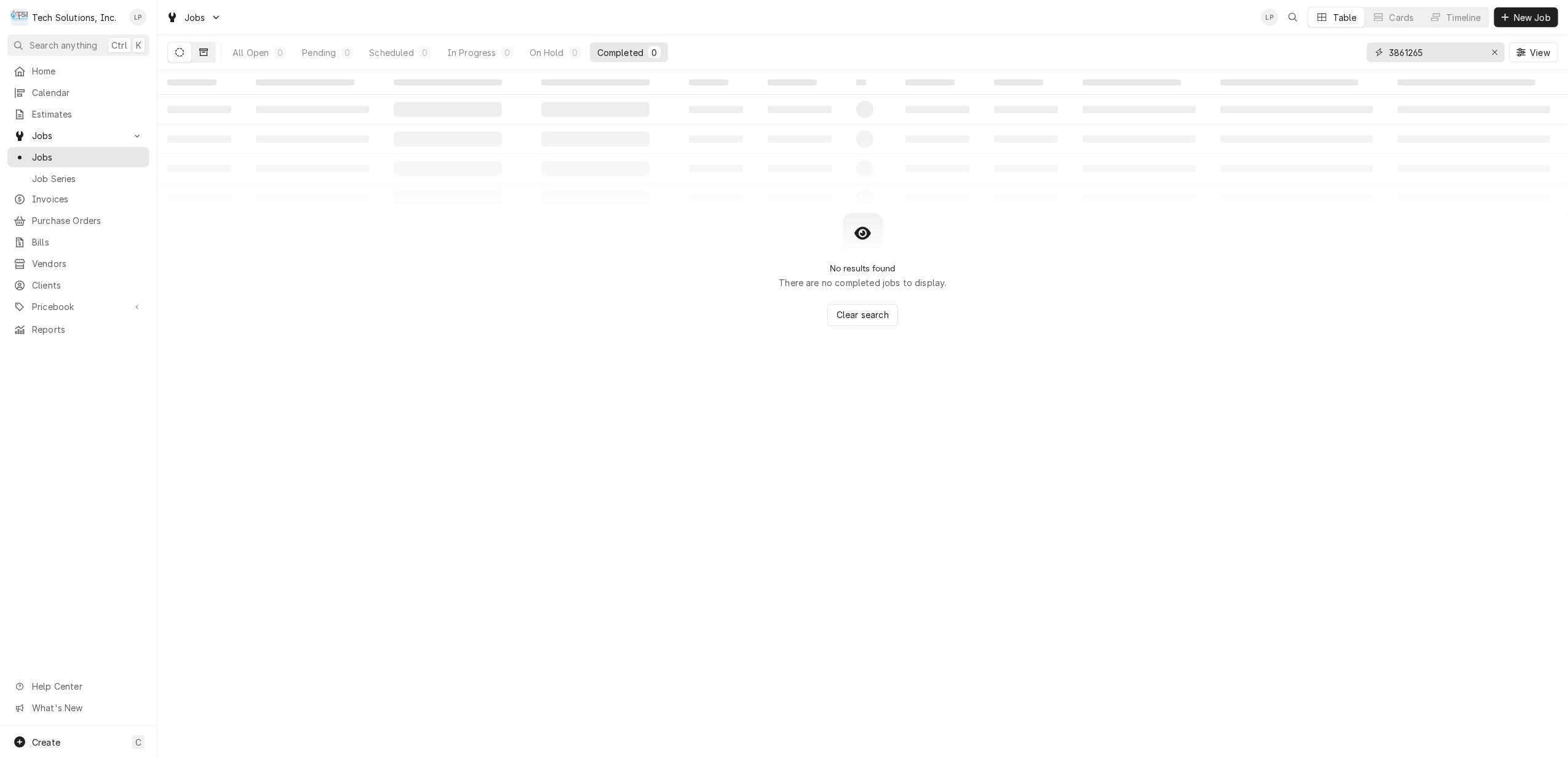
type input "3861265"
click at [200, 50] on icon "Dynamic Content Wrapper" at bounding box center [203, 52] width 9 height 9
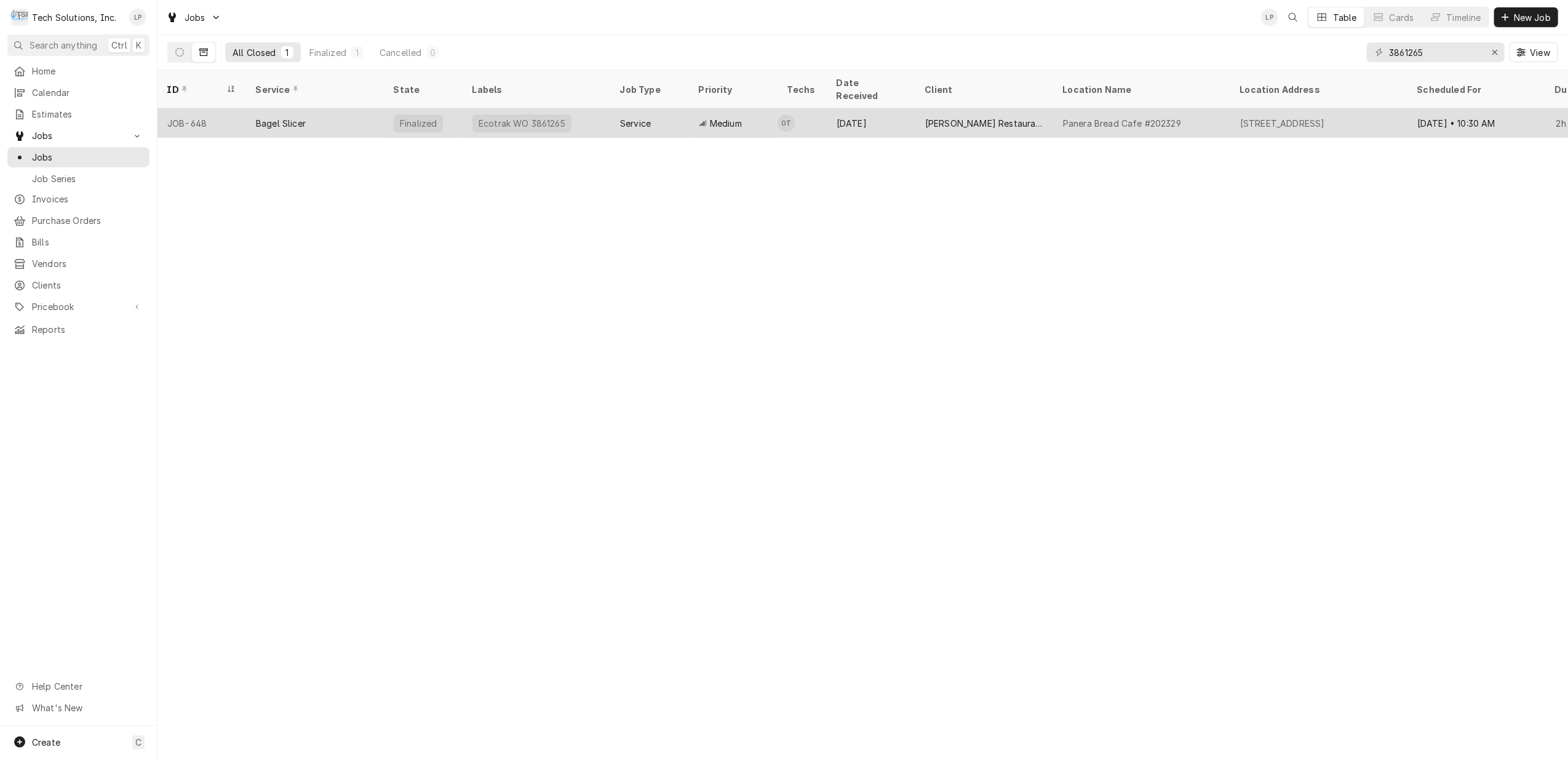
click at [323, 108] on div "Bagel Slicer" at bounding box center [315, 123] width 138 height 30
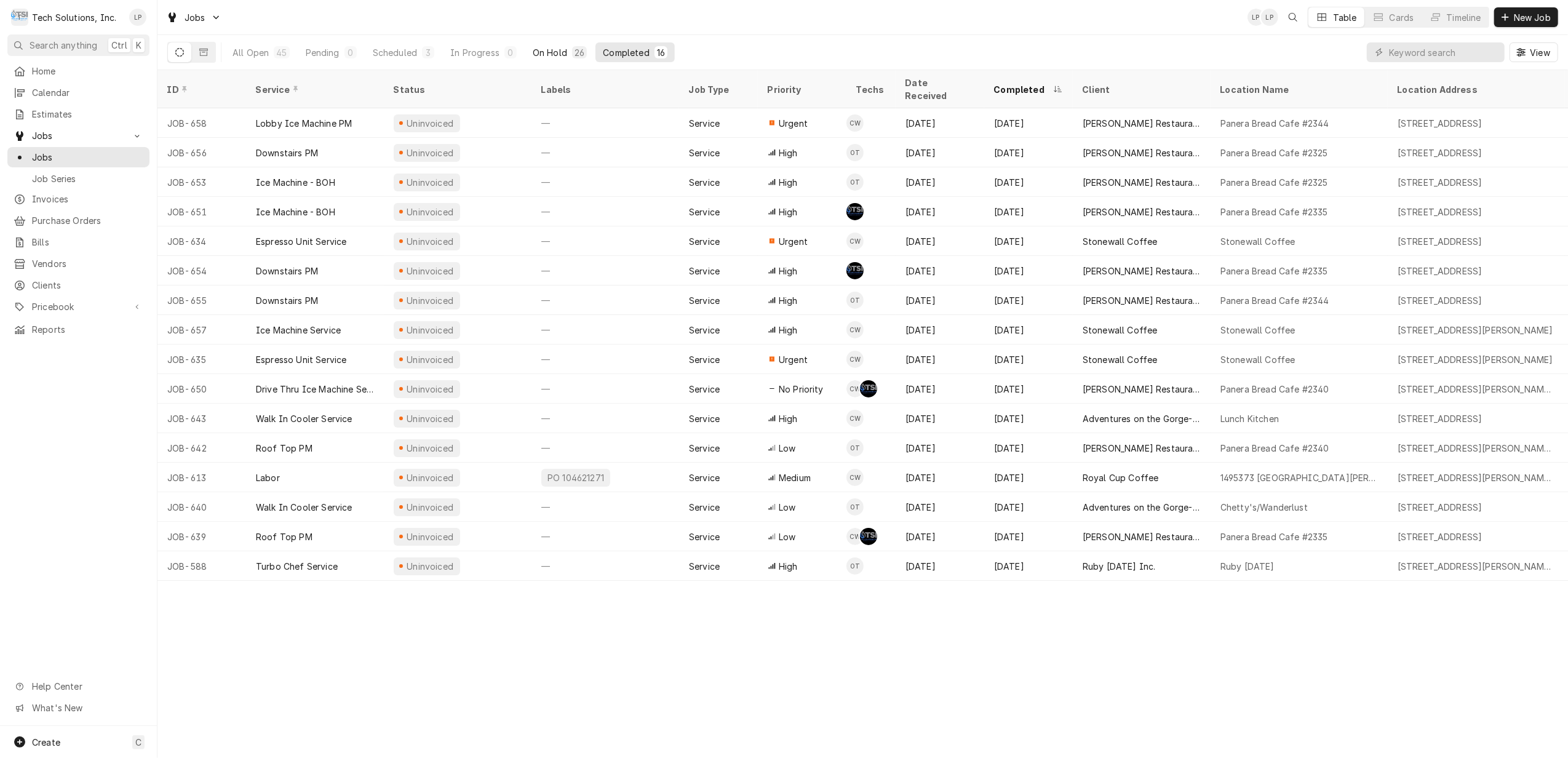
click at [555, 51] on div "On Hold" at bounding box center [550, 52] width 34 height 13
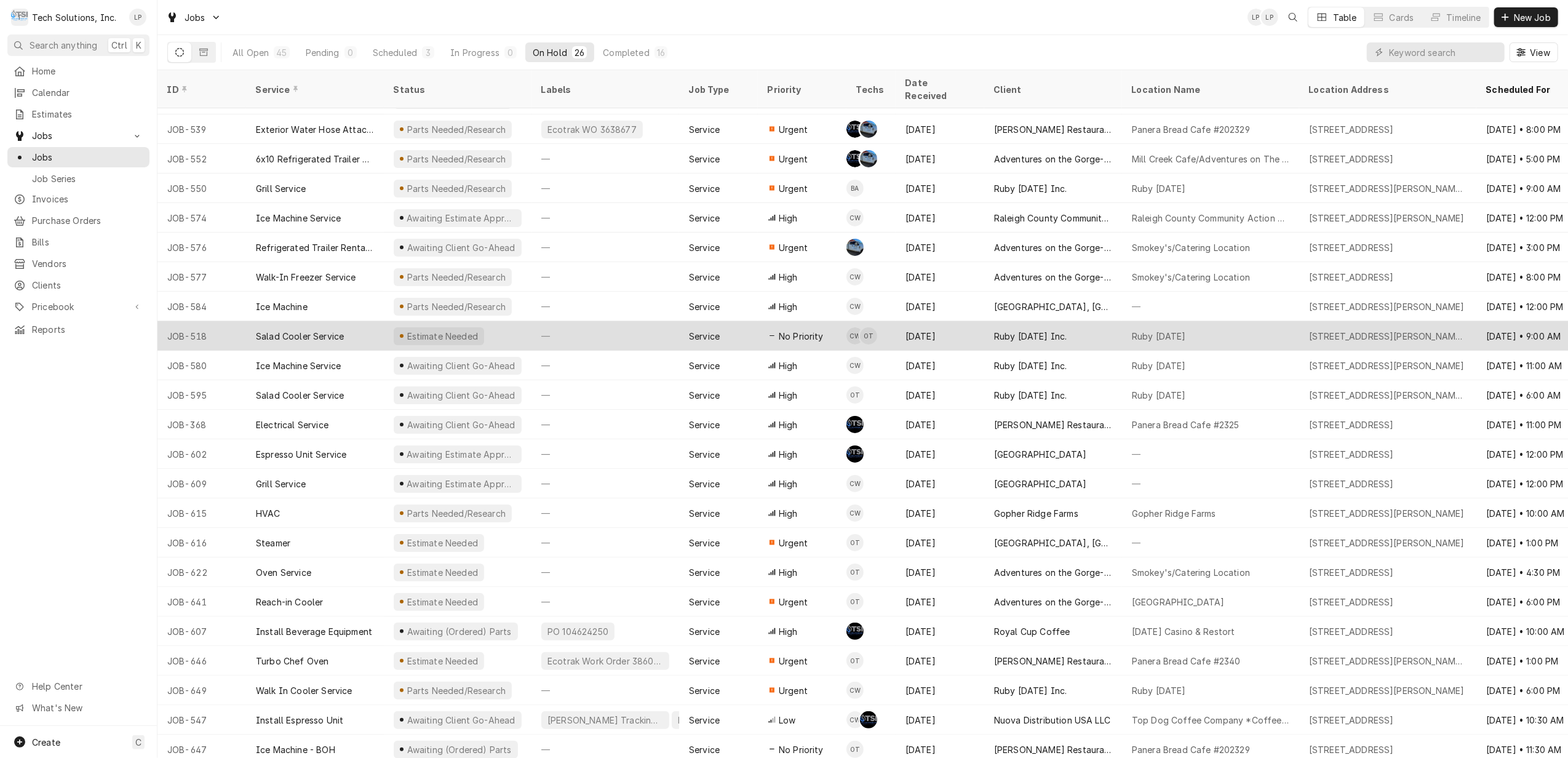
scroll to position [116, 0]
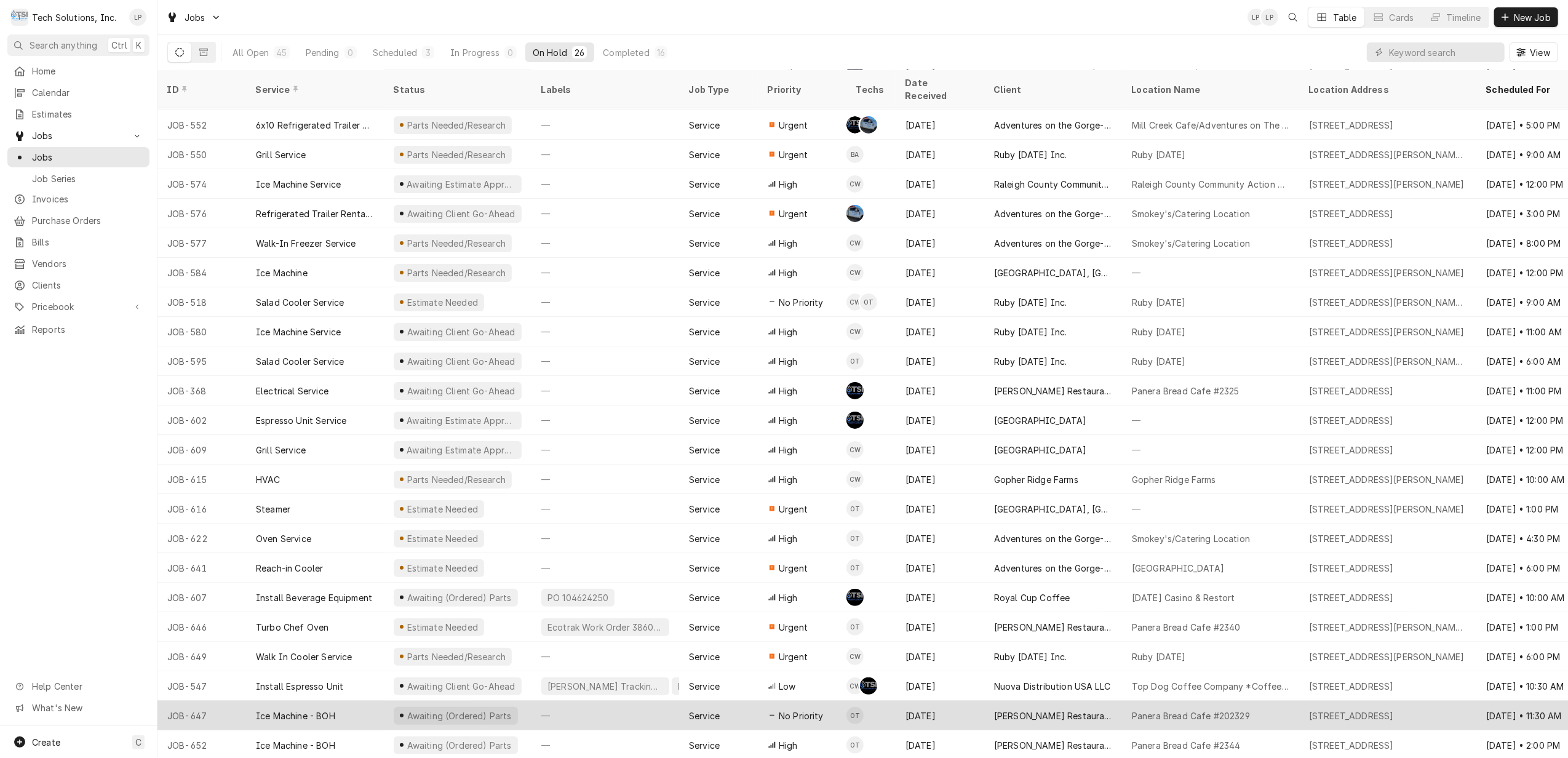
click at [220, 701] on div "JOB-647" at bounding box center [201, 715] width 88 height 30
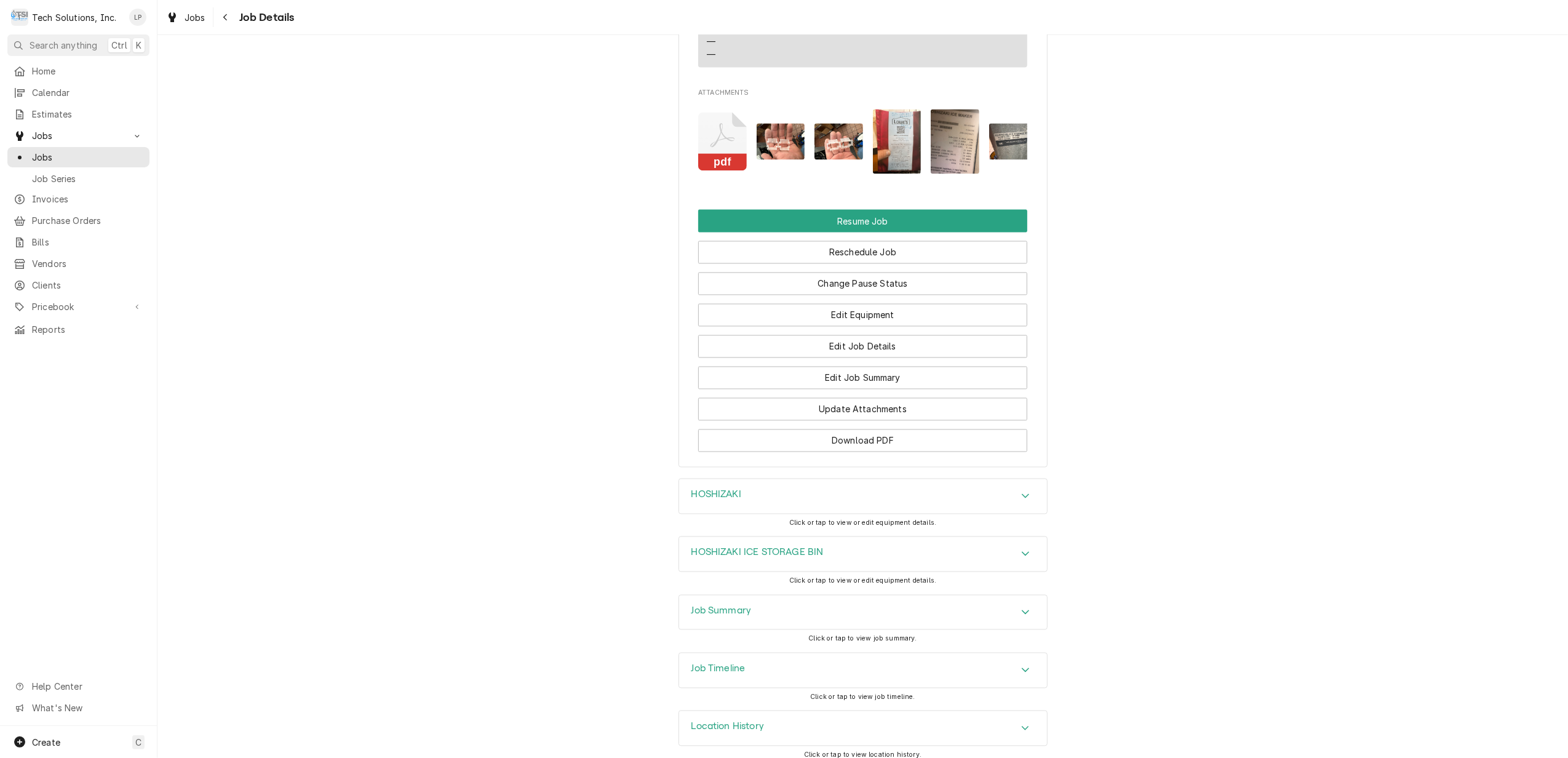
scroll to position [2167, 0]
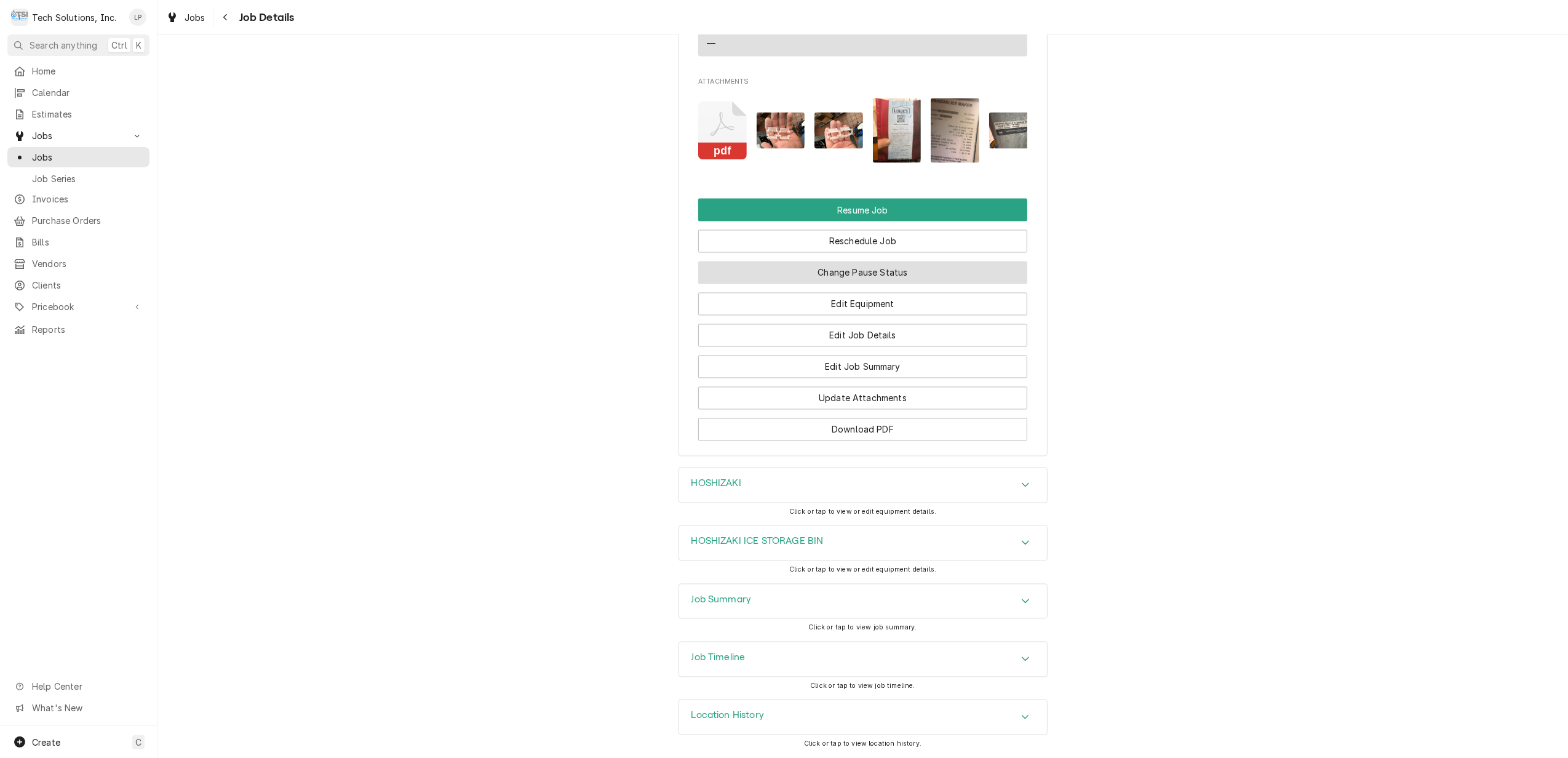
click at [921, 266] on button "Change Pause Status" at bounding box center [862, 273] width 329 height 23
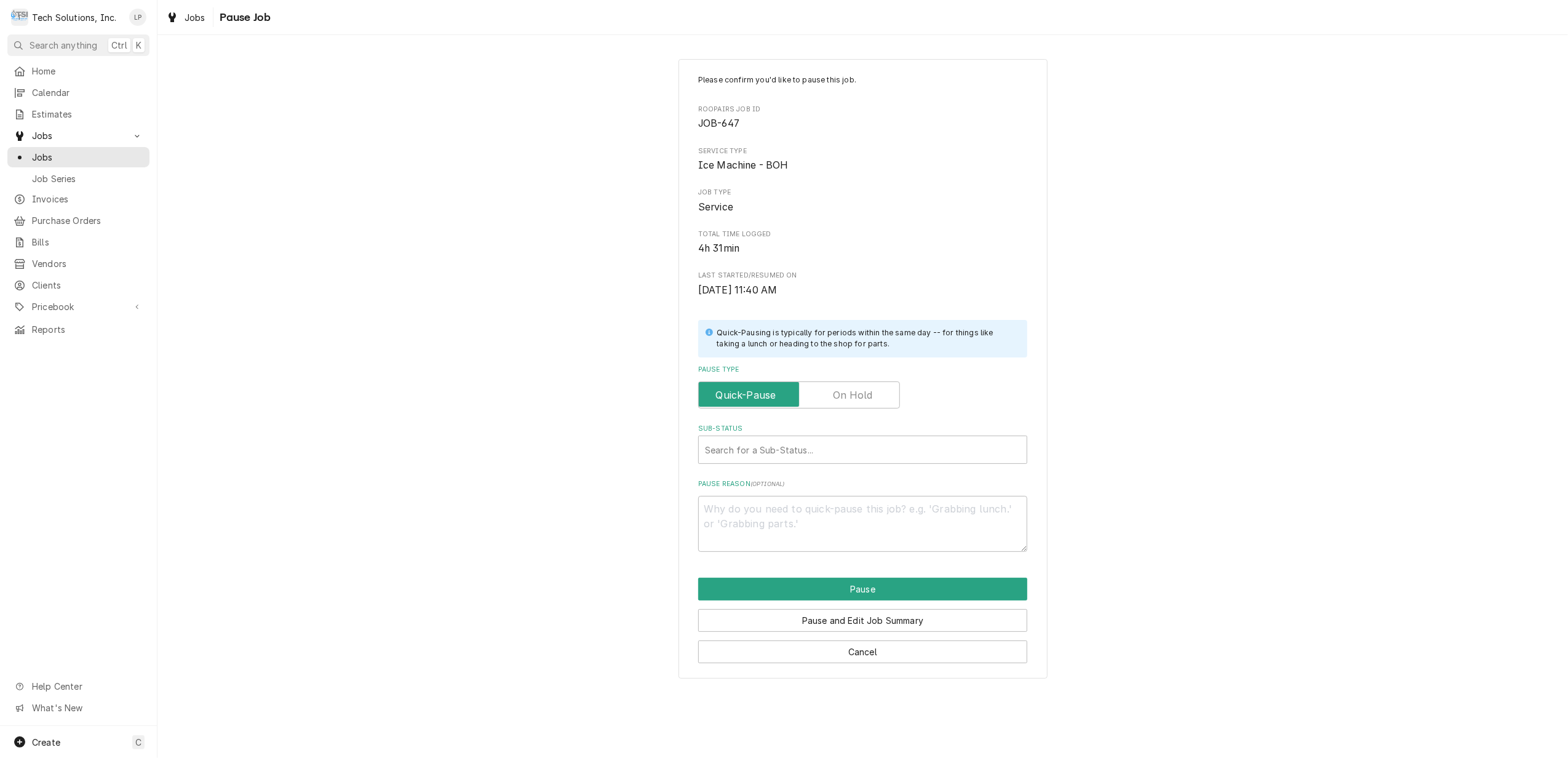
click at [855, 397] on label "Pause Type" at bounding box center [799, 395] width 202 height 27
click at [855, 397] on input "Pause Type" at bounding box center [799, 395] width 191 height 27
checkbox input "true"
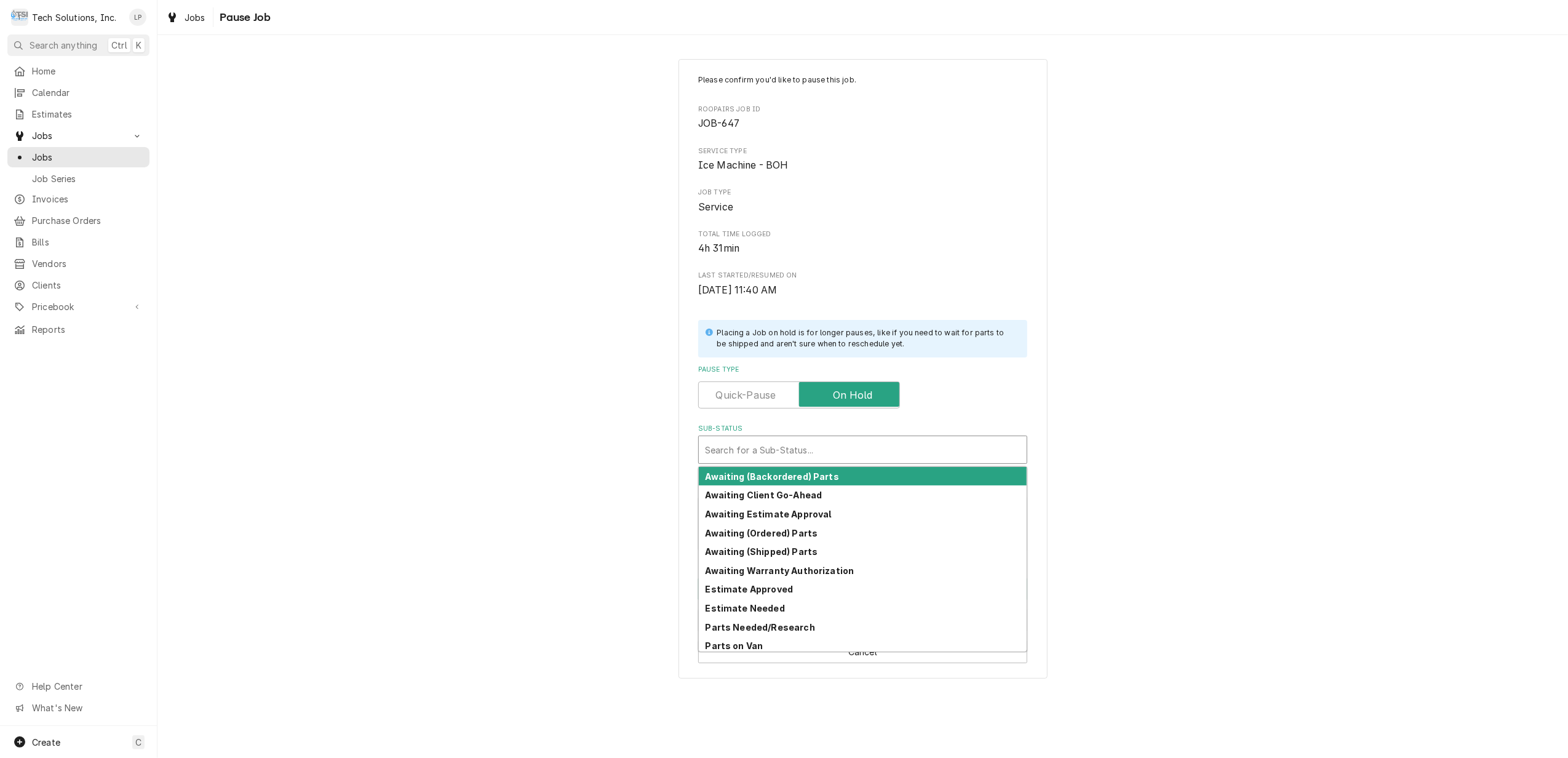
click at [857, 447] on div "Sub-Status" at bounding box center [862, 449] width 315 height 22
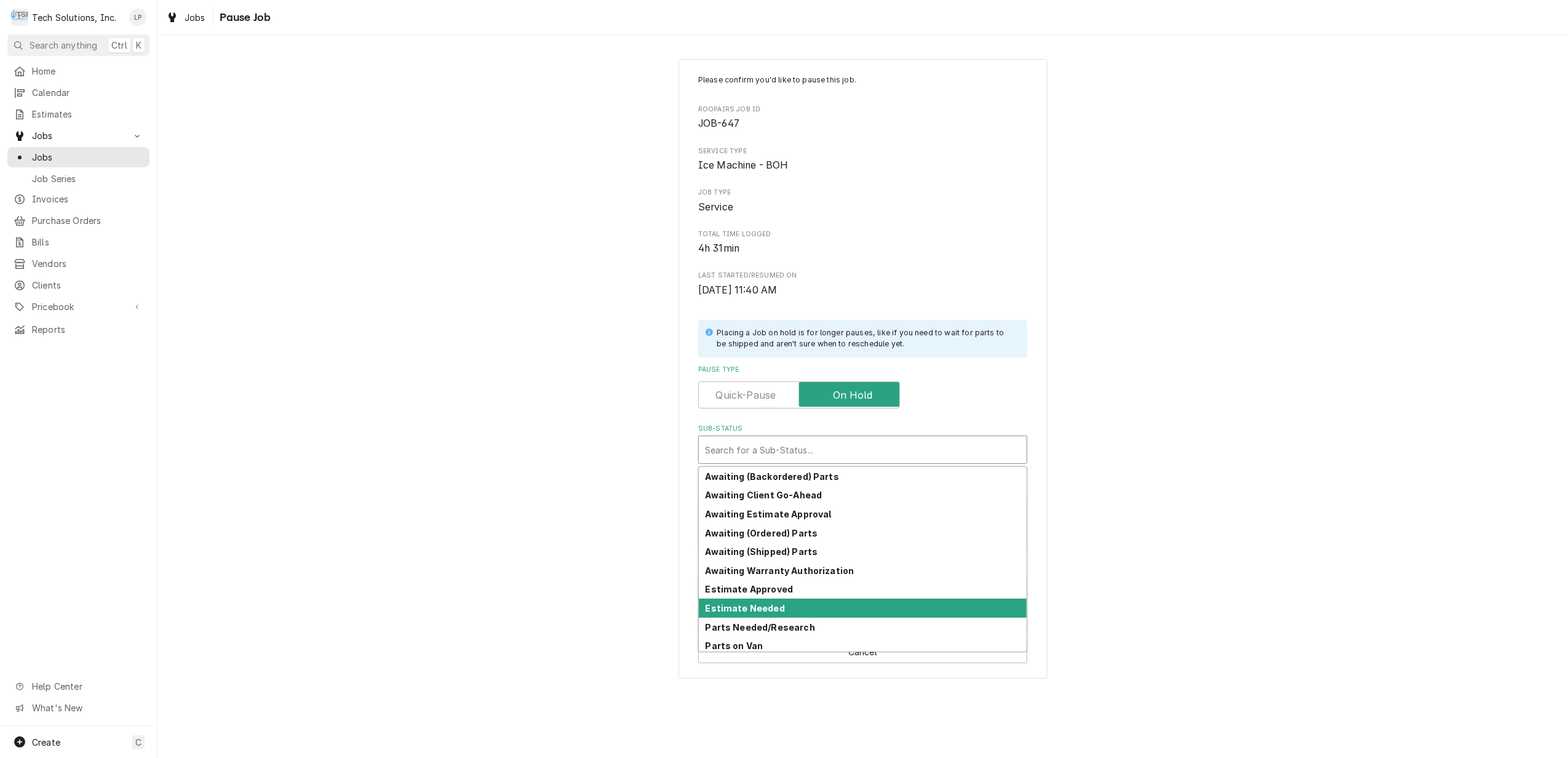
scroll to position [60, 0]
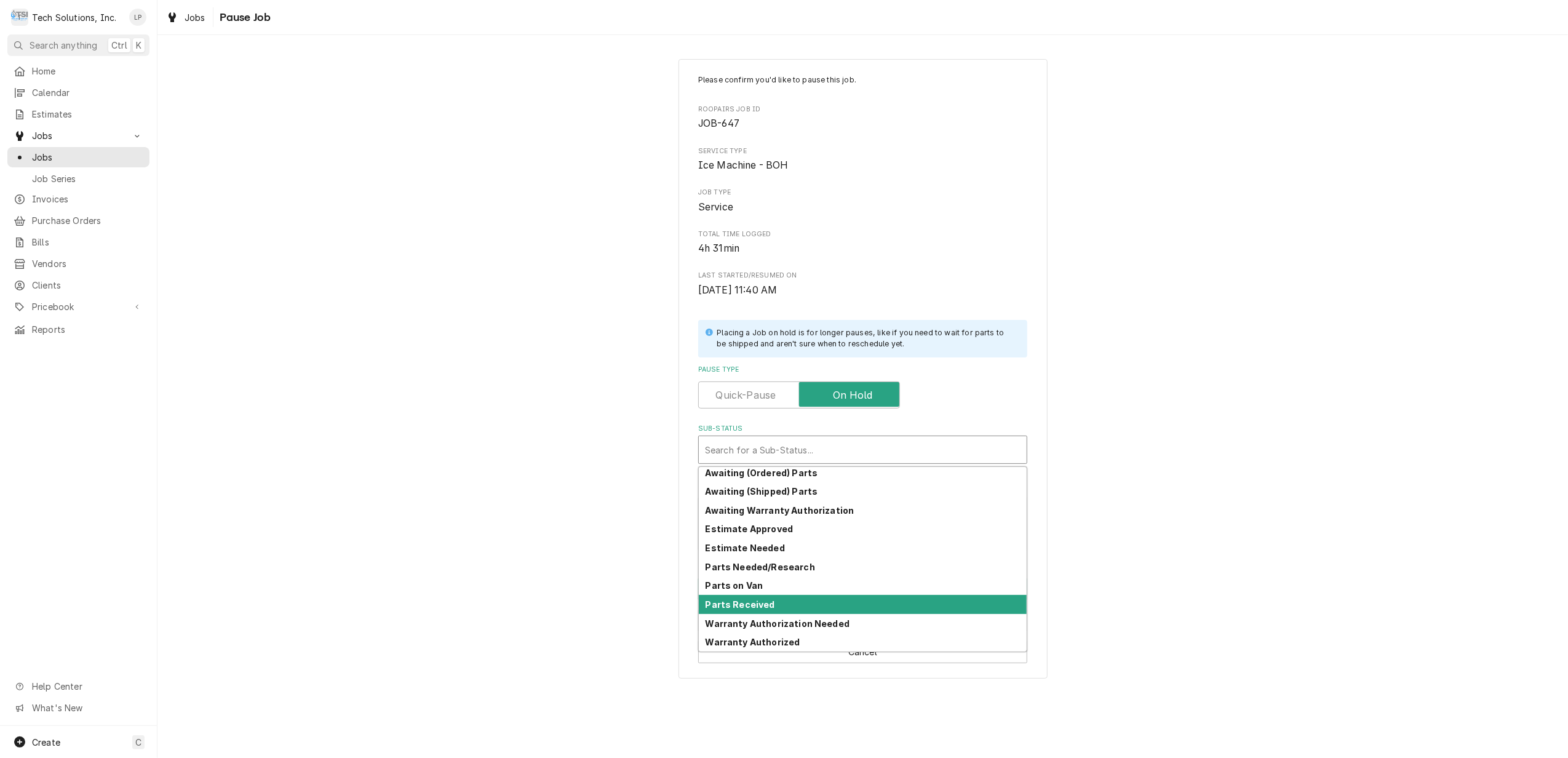
click at [840, 603] on div "Parts Received" at bounding box center [862, 604] width 328 height 19
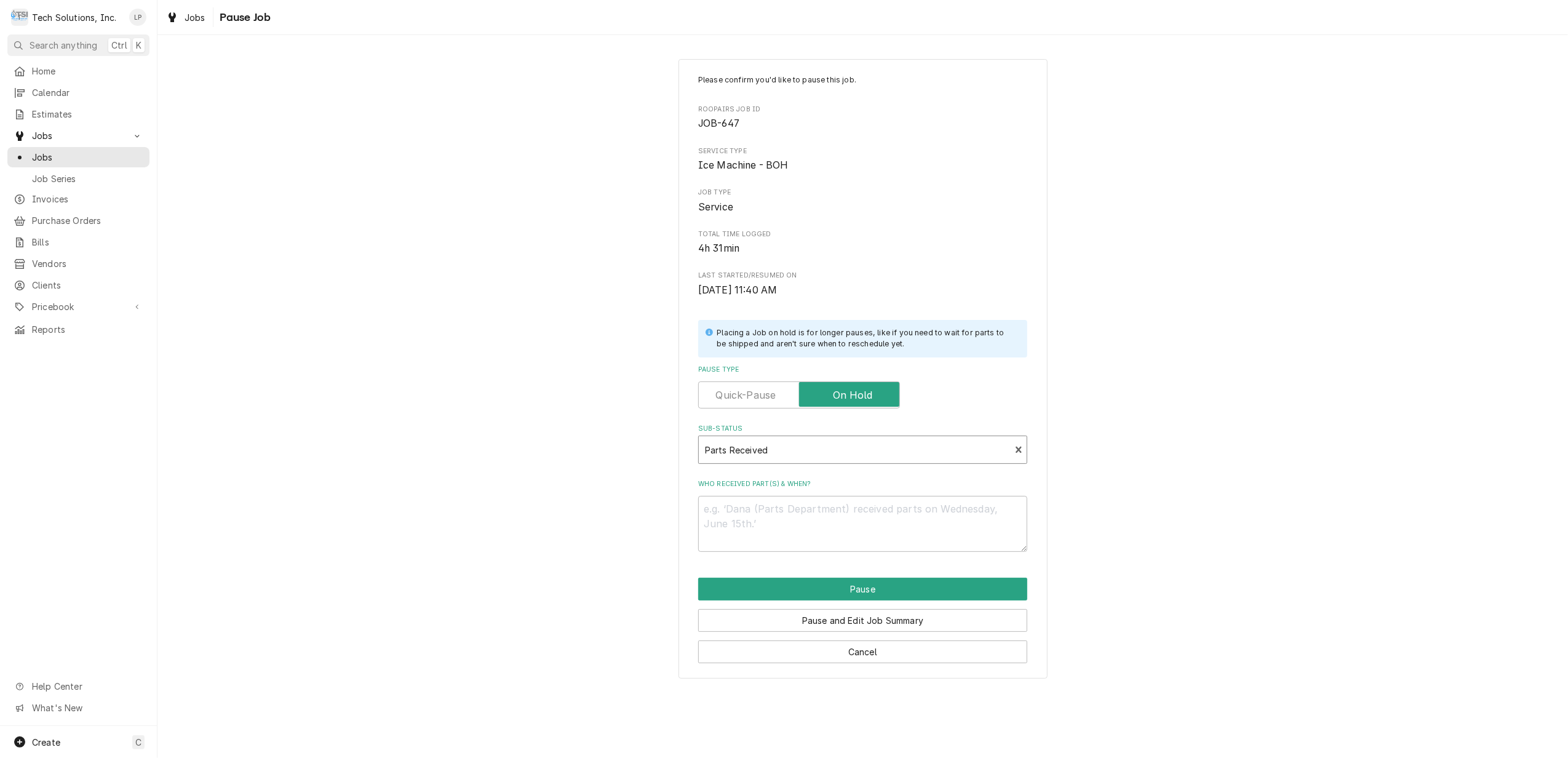
click at [1235, 545] on div "Please confirm you'd like to pause this job. Roopairs Job ID JOB-647 Service Ty…" at bounding box center [863, 369] width 1411 height 642
click at [946, 515] on textarea "Who received part(s) & when?" at bounding box center [862, 524] width 329 height 56
type textarea "x"
type textarea "L"
type textarea "x"
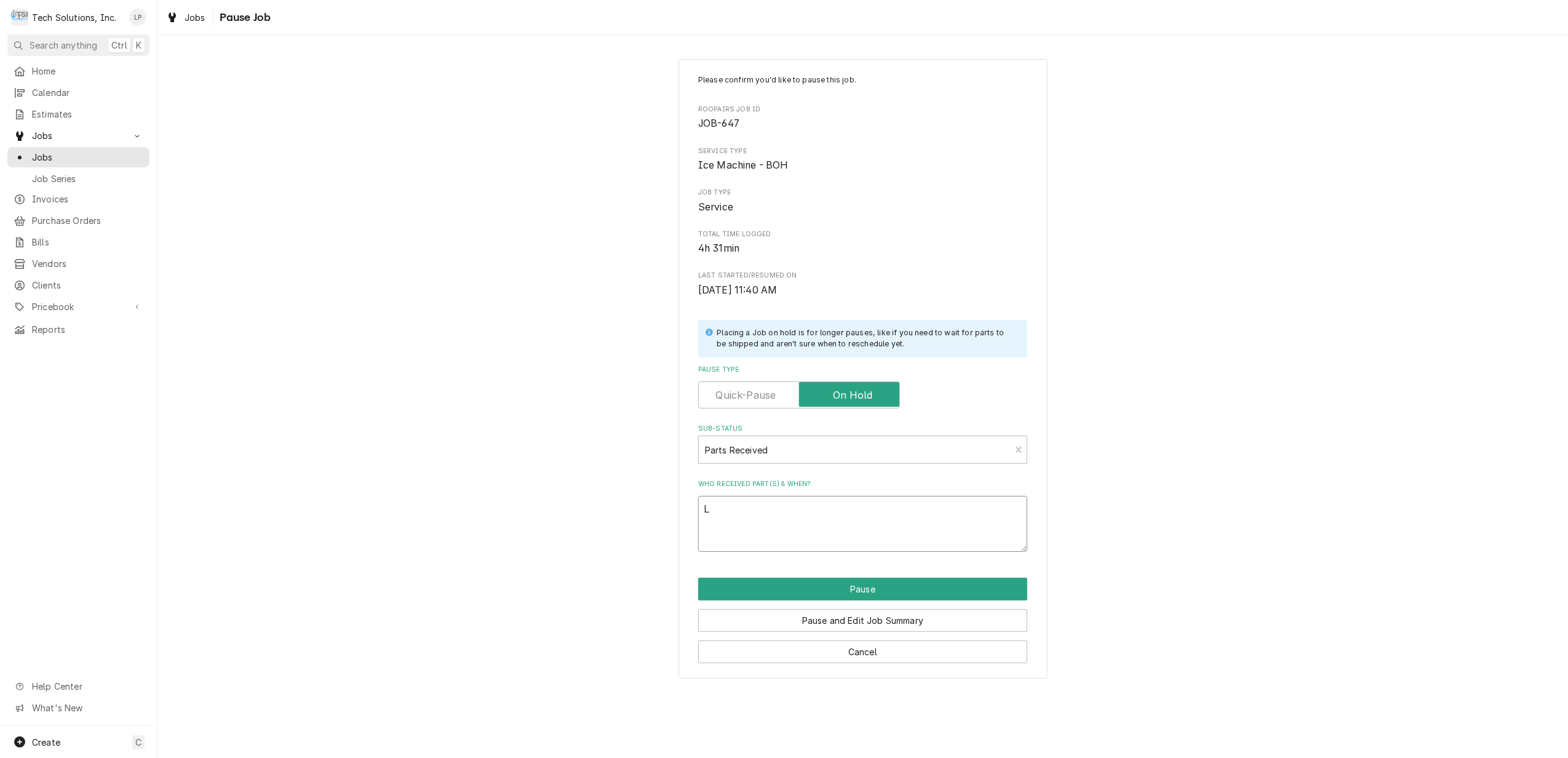
type textarea "Li"
type textarea "x"
type textarea "Lis"
type textarea "x"
type textarea "Lisa"
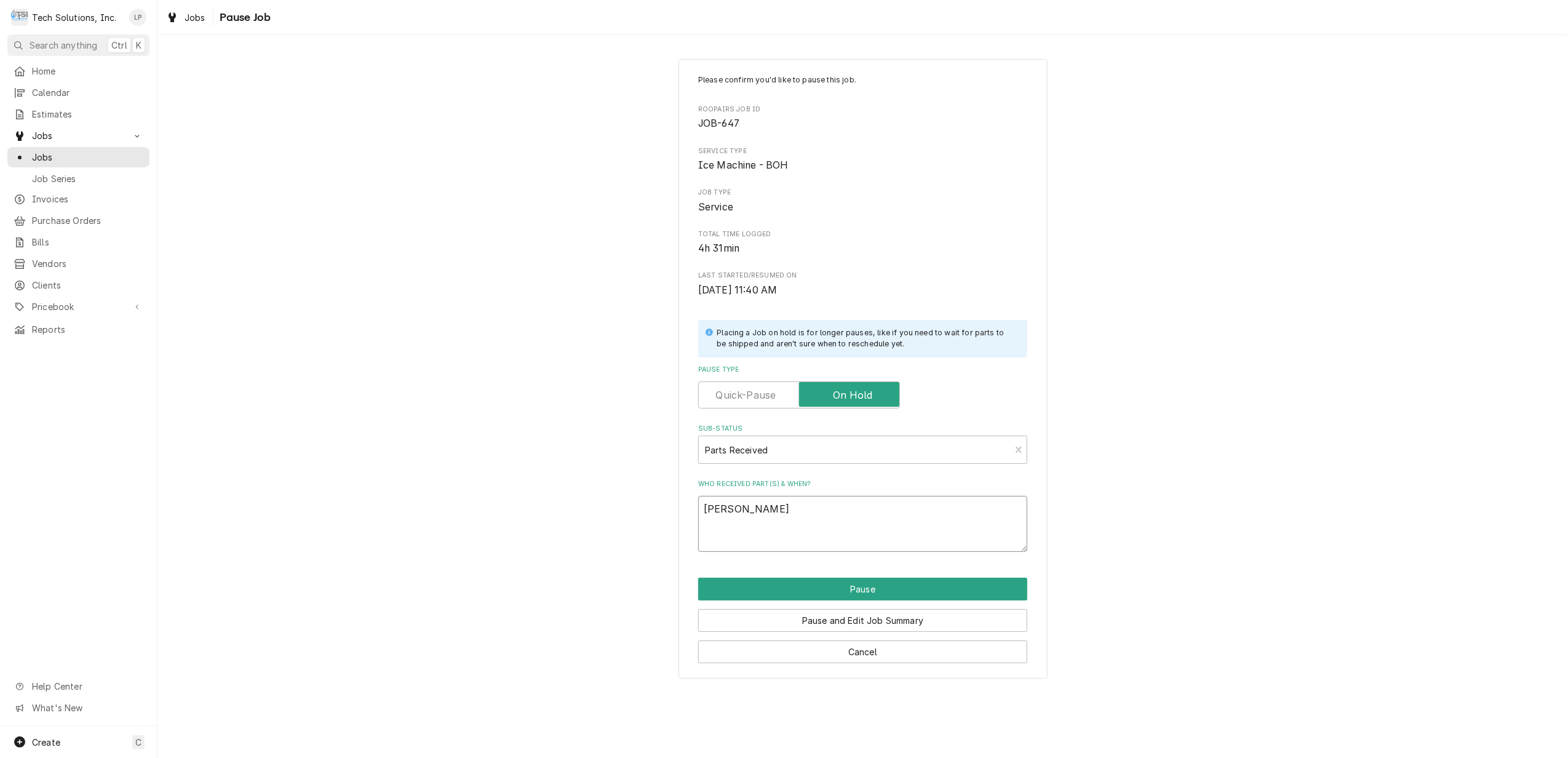
type textarea "x"
type textarea "Lisa"
type textarea "x"
type textarea "Lisa r"
type textarea "x"
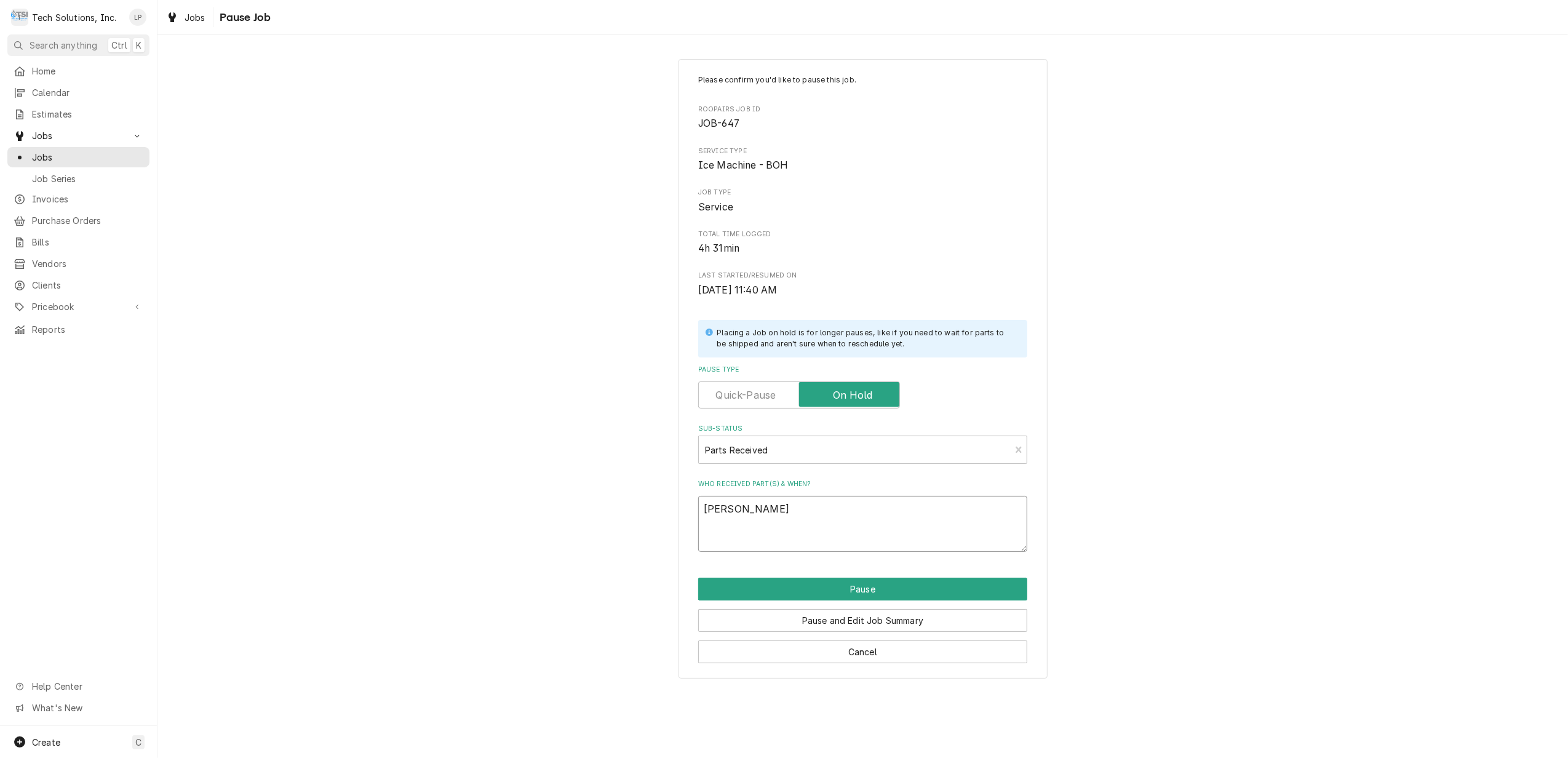
type textarea "Lisa re"
type textarea "x"
type textarea "Lisa rec"
type textarea "x"
type textarea "Lisa rece"
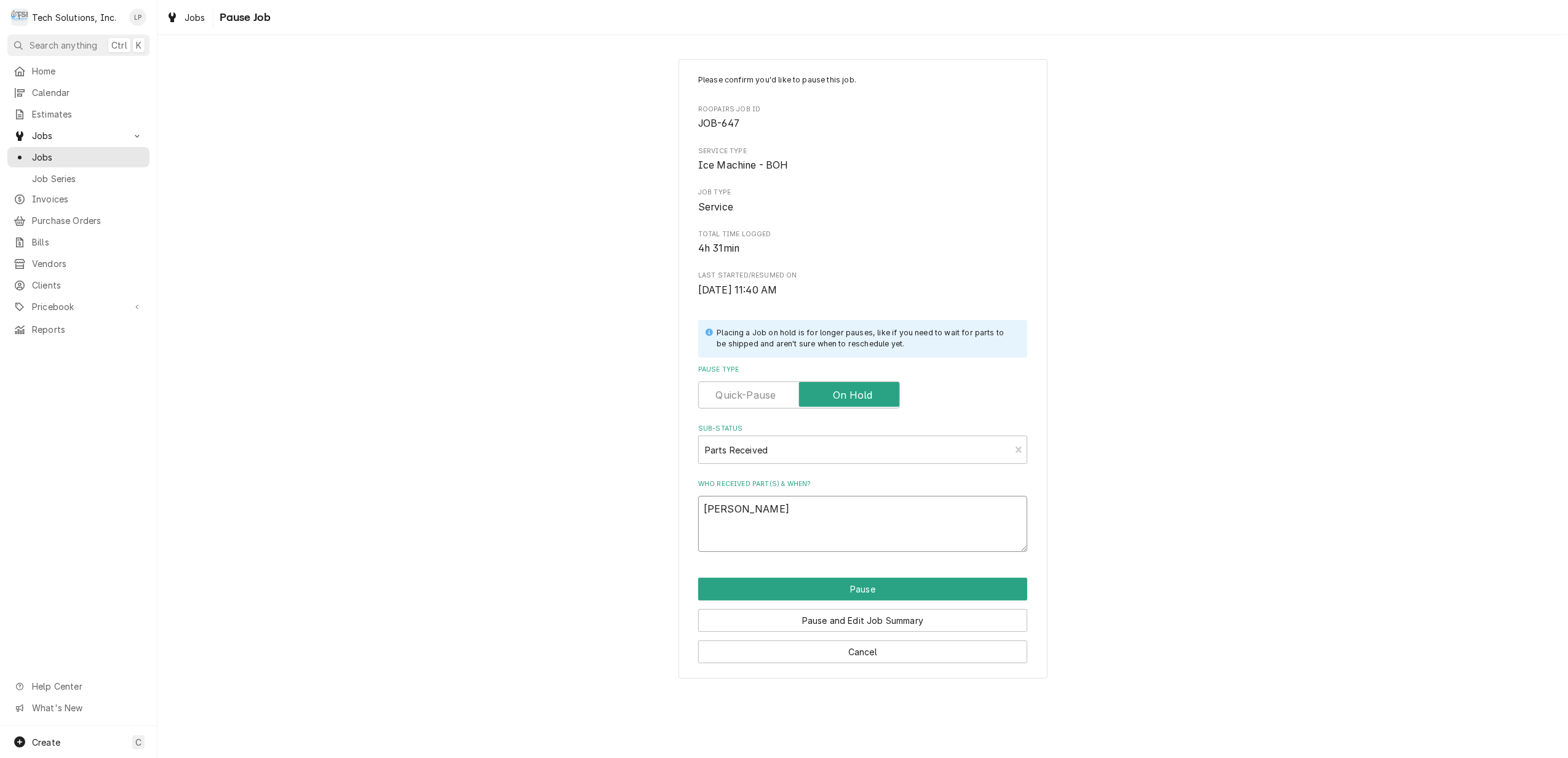
type textarea "x"
type textarea "Lisa recei"
type textarea "x"
type textarea "Lisa receiv"
type textarea "x"
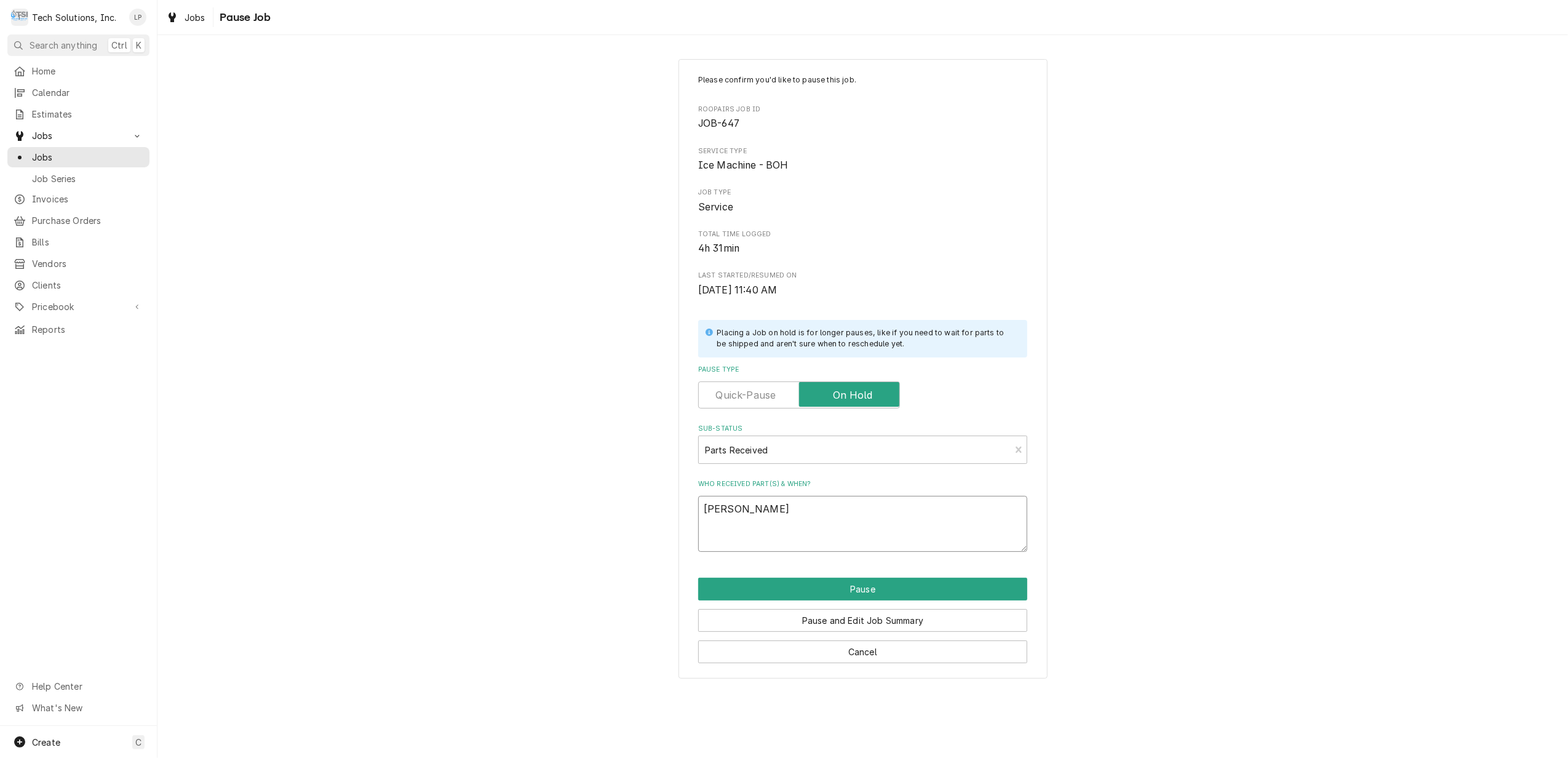
type textarea "Lisa receive"
type textarea "x"
type textarea "Lisa received"
type textarea "x"
type textarea "Lisa received"
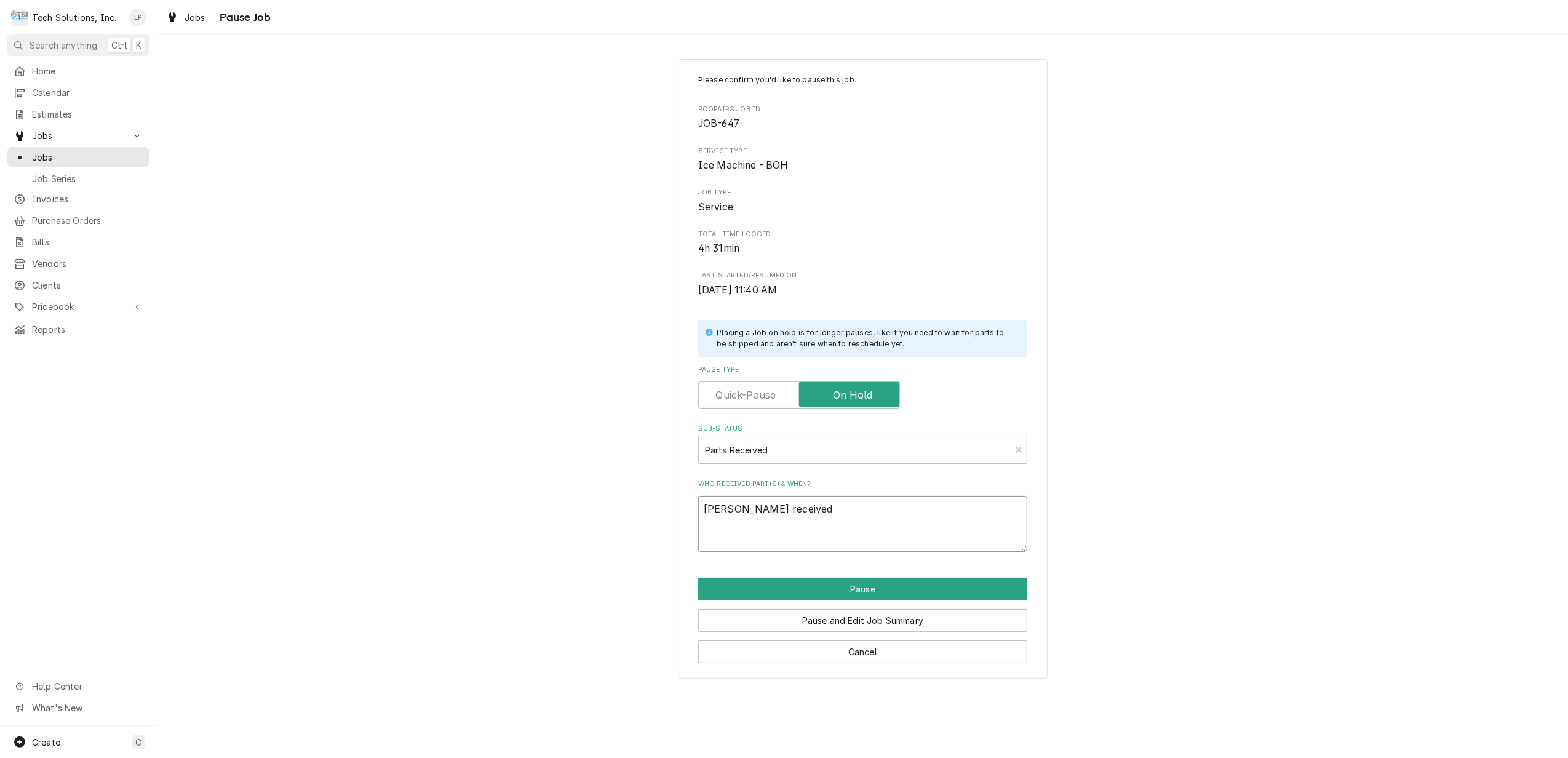
type textarea "x"
type textarea "Lisa received 9"
type textarea "x"
type textarea "Lisa received 9/"
type textarea "x"
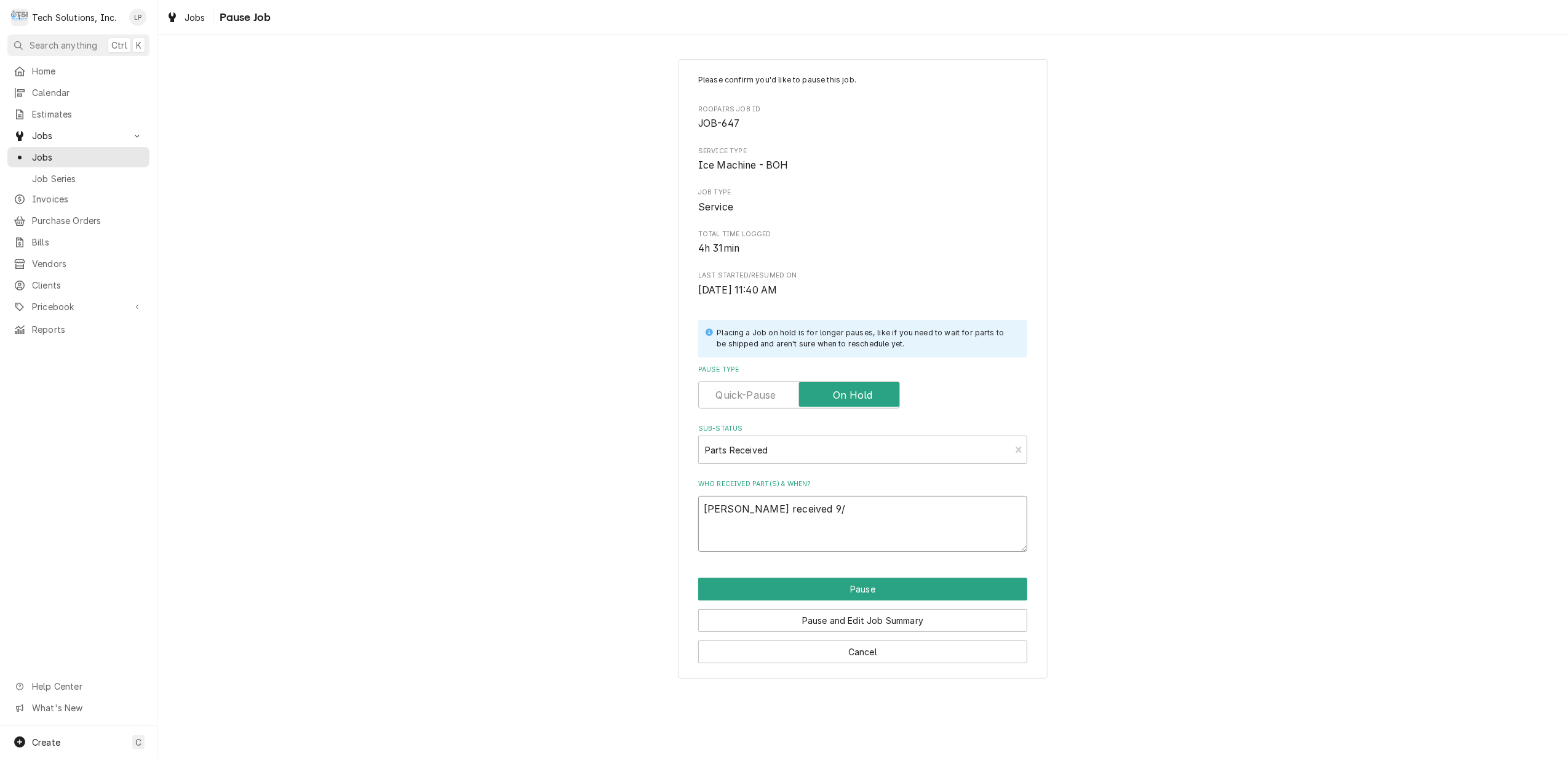
type textarea "Lisa received 9/4"
type textarea "x"
type textarea "Lisa received 9/4/"
type textarea "x"
type textarea "Lisa received 9/4/2"
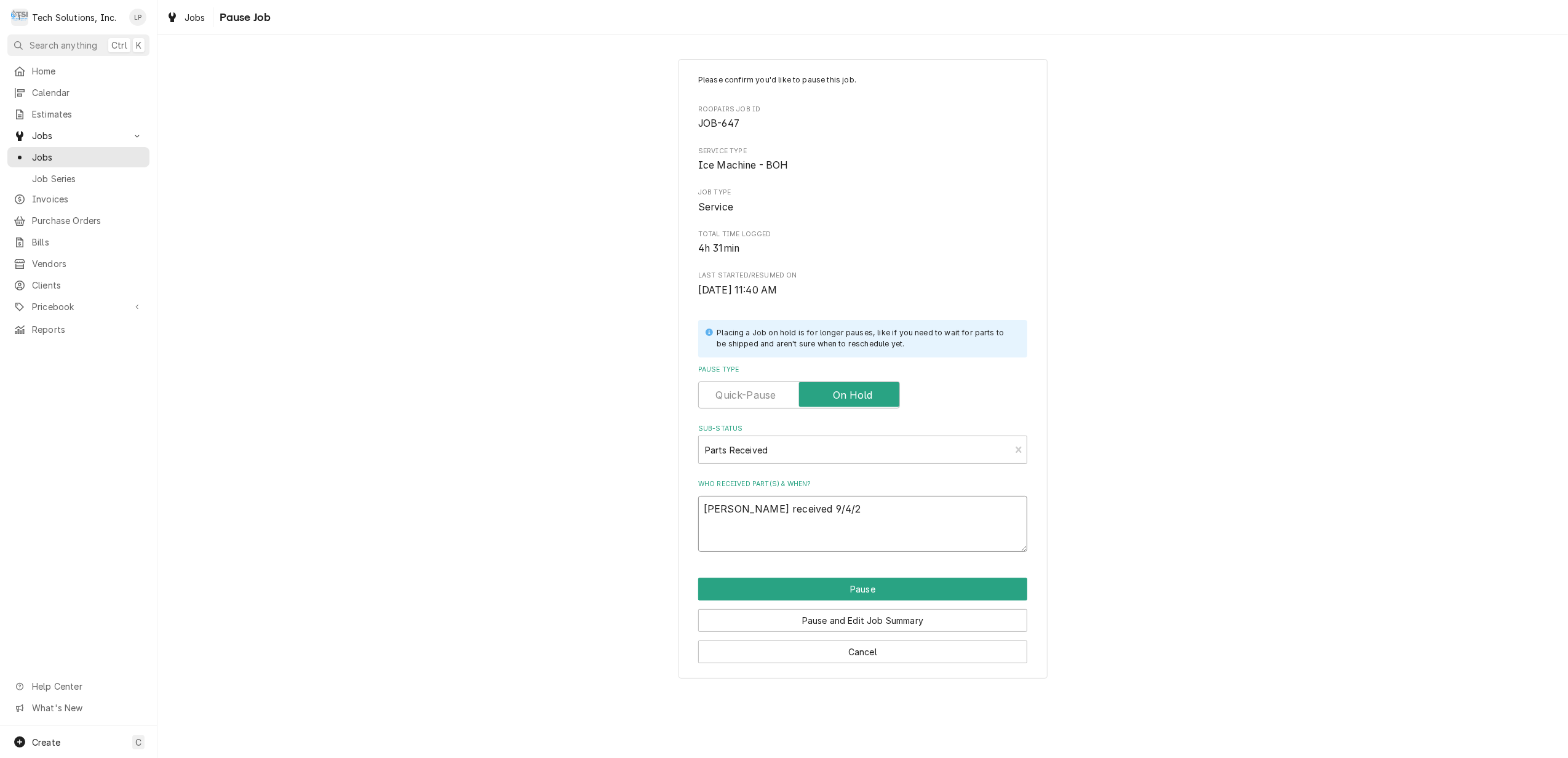
type textarea "x"
type textarea "Lisa received 9/4/25"
type textarea "x"
type textarea "Lisa received 9/4/25."
click at [877, 588] on button "Pause" at bounding box center [862, 589] width 329 height 23
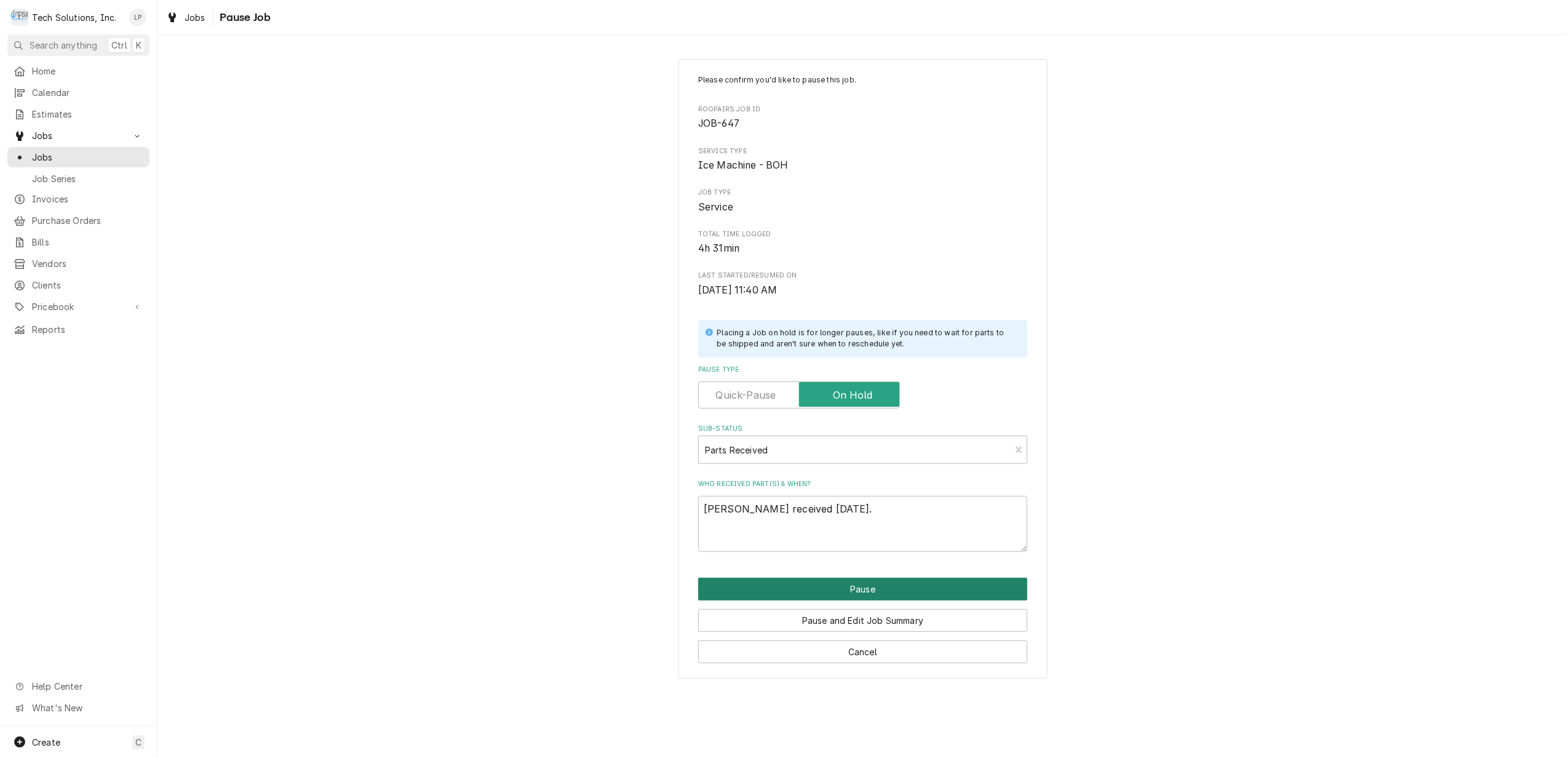
type textarea "x"
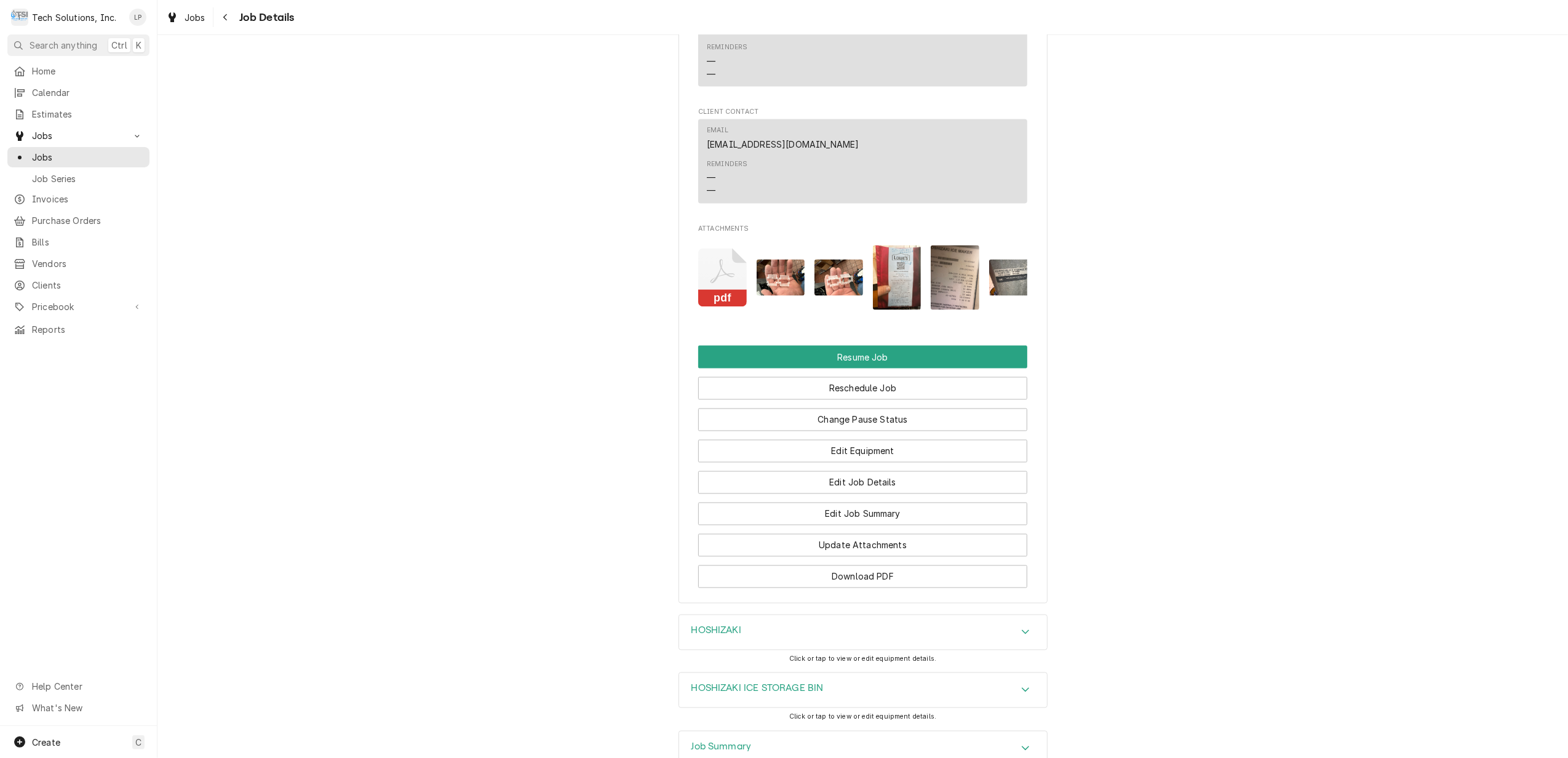
scroll to position [2003, 0]
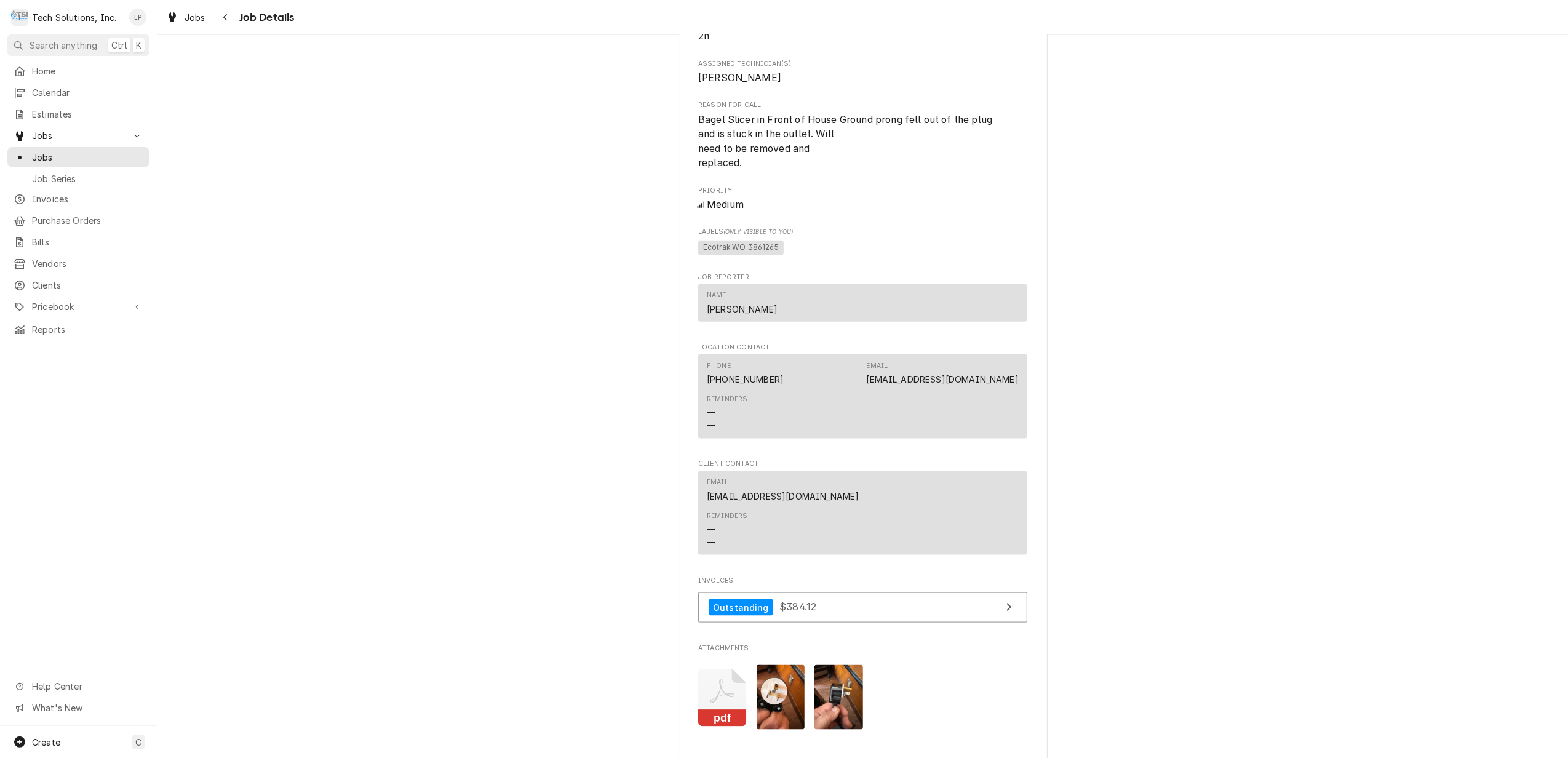
scroll to position [1476, 0]
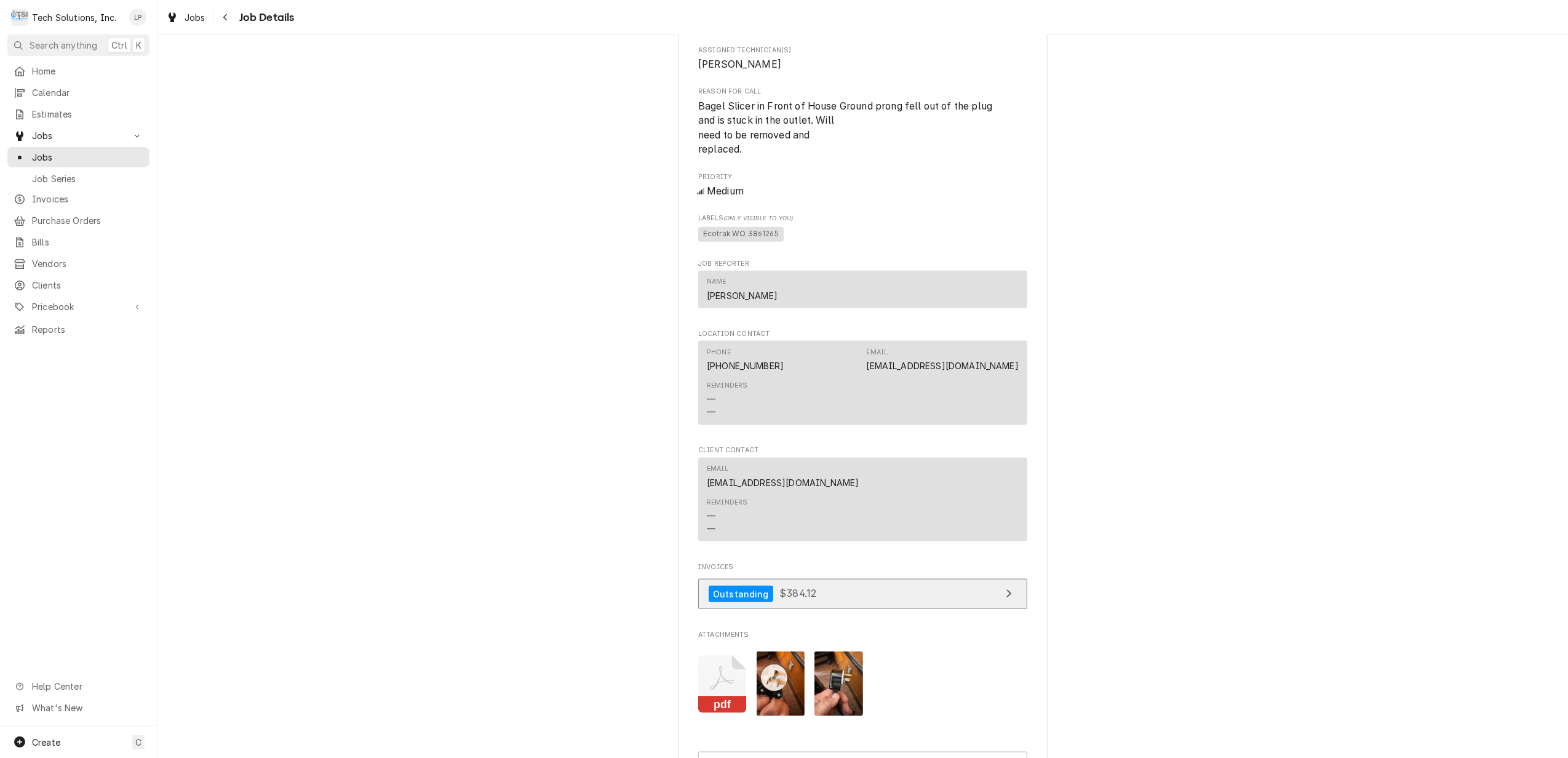
click at [980, 588] on link "Outstanding $384.12" at bounding box center [862, 594] width 329 height 30
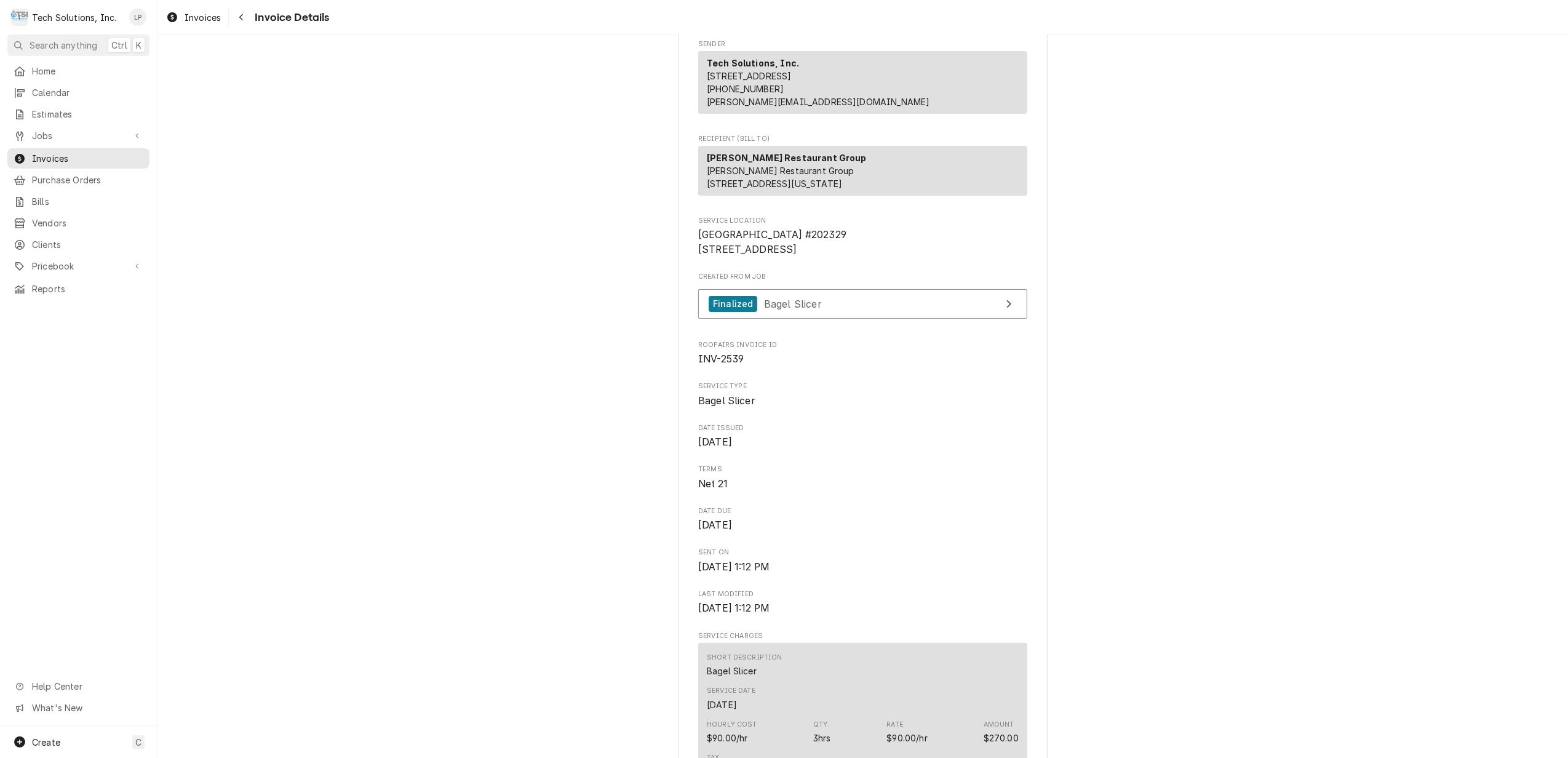
scroll to position [163, 0]
